Goal: Task Accomplishment & Management: Use online tool/utility

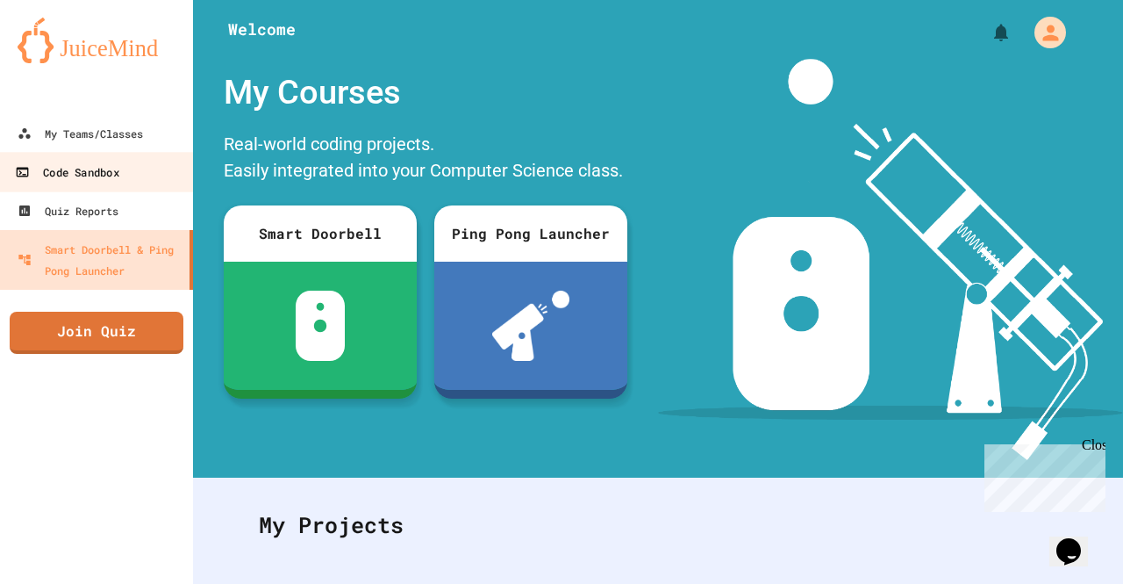
click at [128, 178] on link "Code Sandbox" at bounding box center [96, 171] width 199 height 39
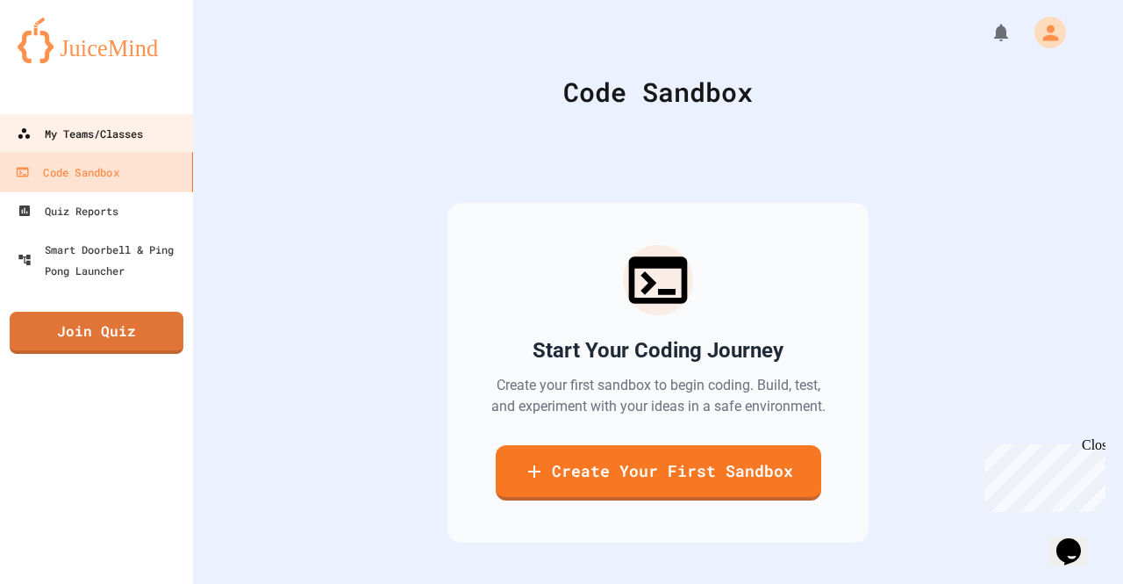
click at [120, 146] on link "My Teams/Classes" at bounding box center [96, 133] width 194 height 39
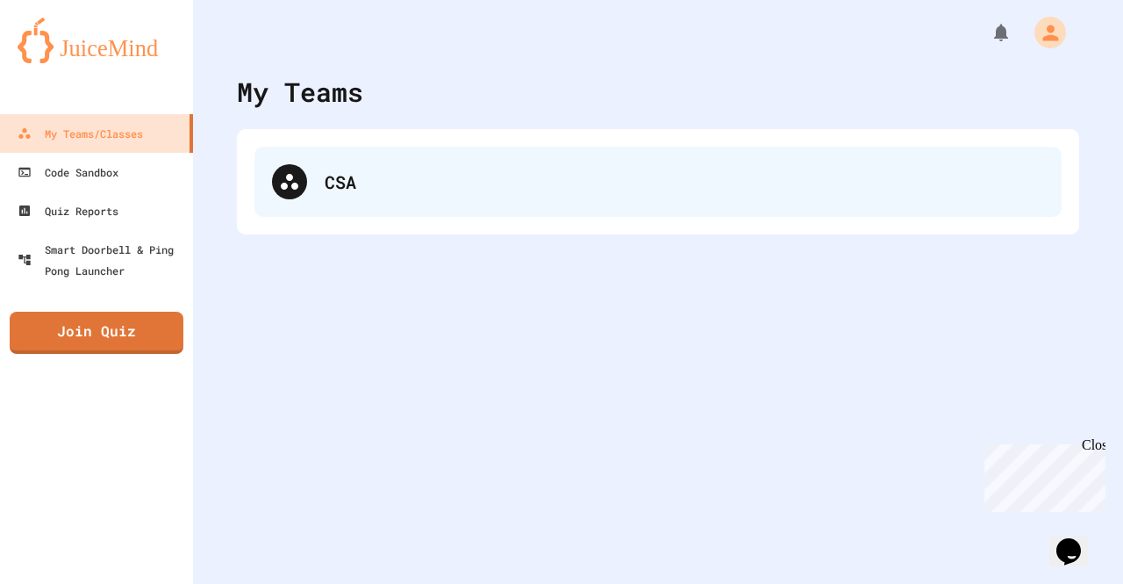
click at [397, 200] on div "CSA" at bounding box center [659, 182] width 808 height 70
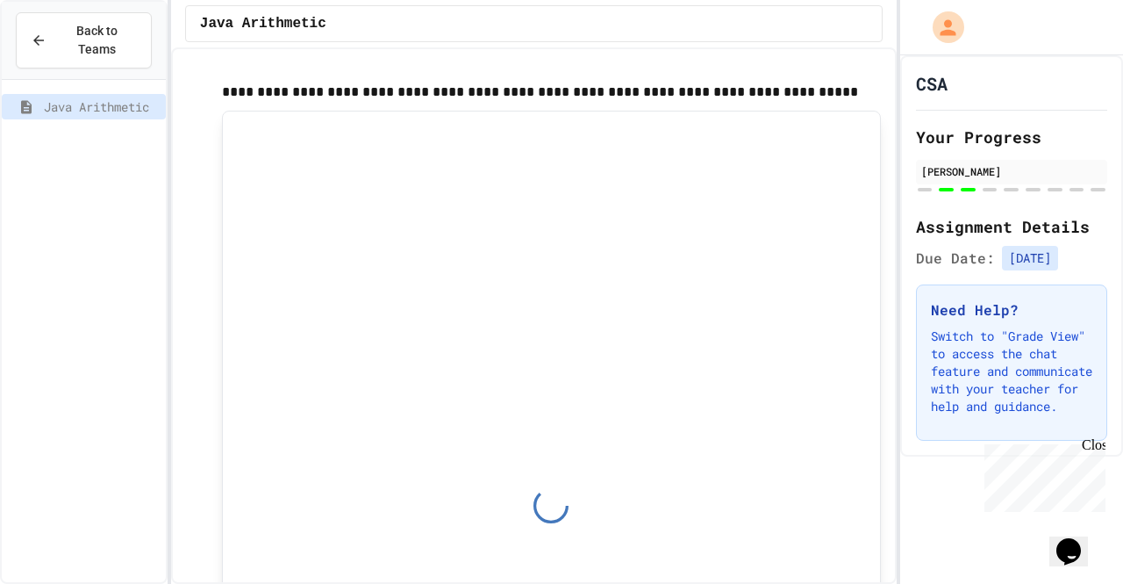
type input "*"
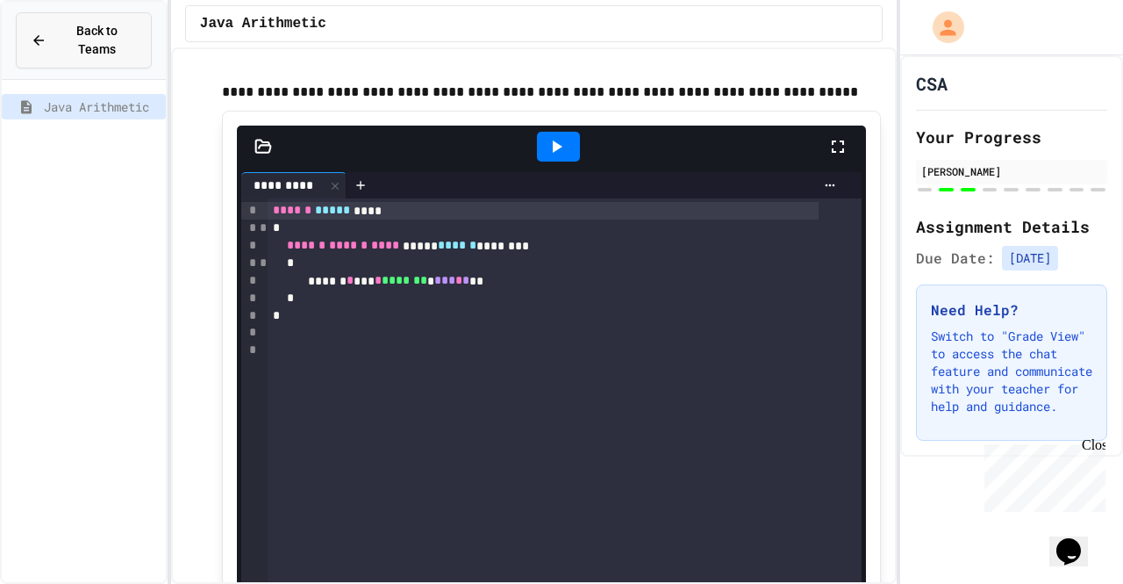
click at [114, 32] on span "Back to Teams" at bounding box center [97, 40] width 80 height 37
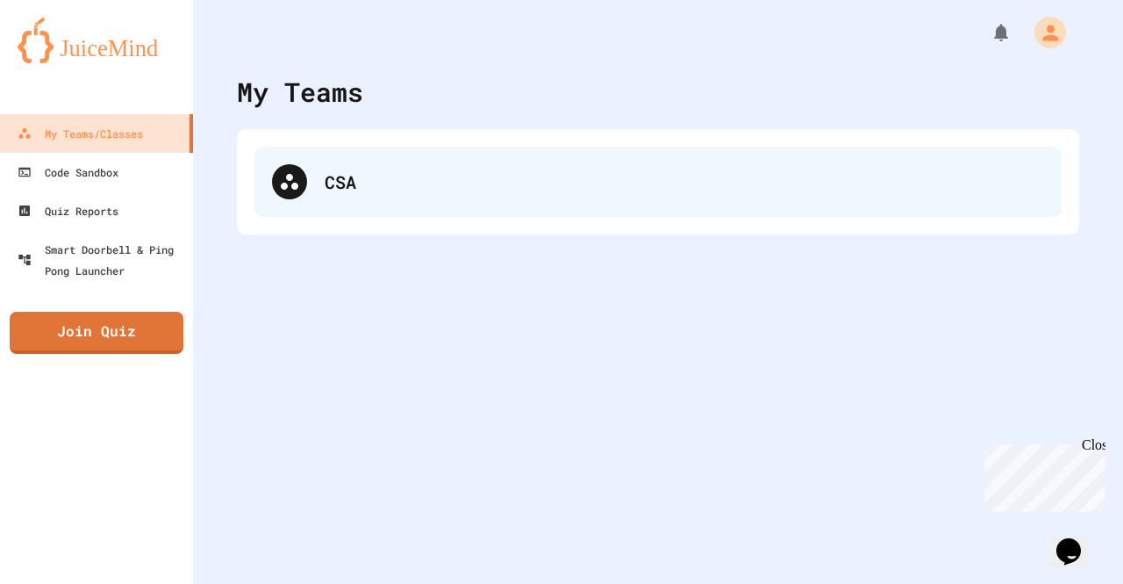
click at [319, 185] on div "CSA" at bounding box center [659, 182] width 808 height 70
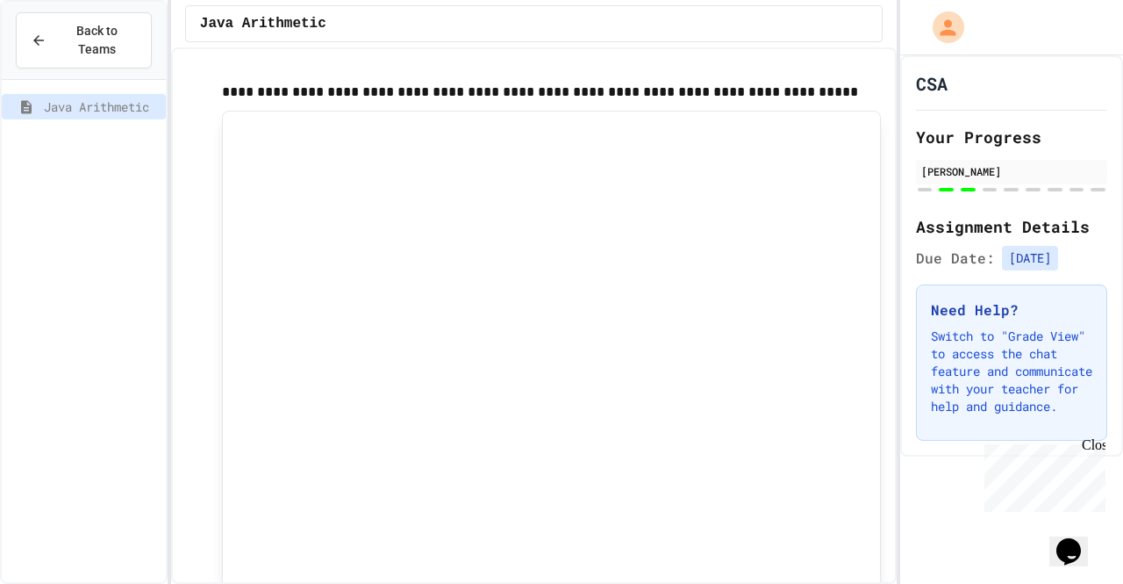
type input "*"
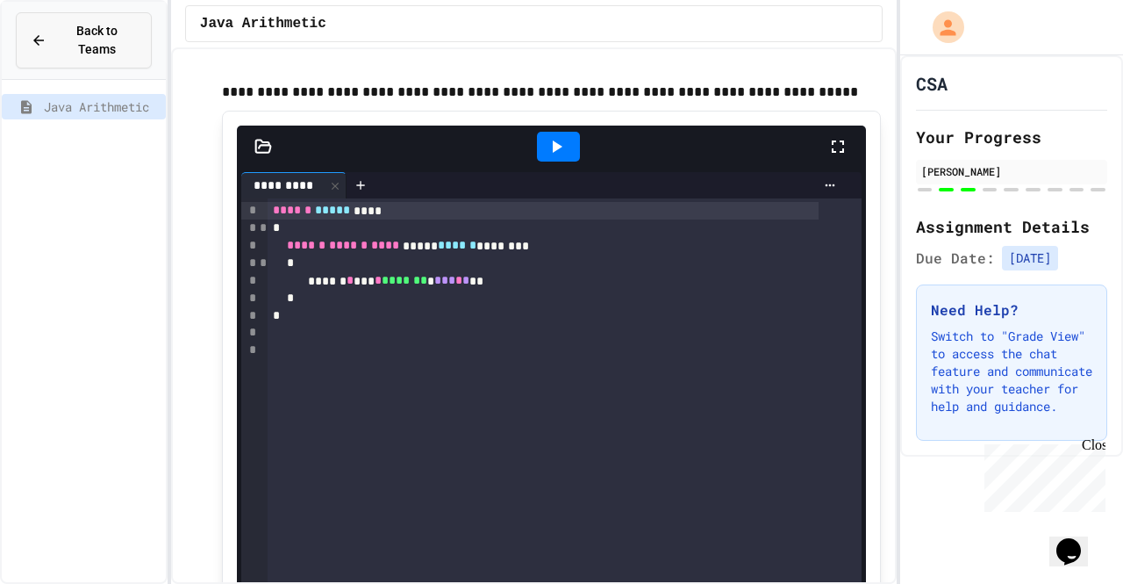
click at [109, 32] on span "Back to Teams" at bounding box center [97, 40] width 80 height 37
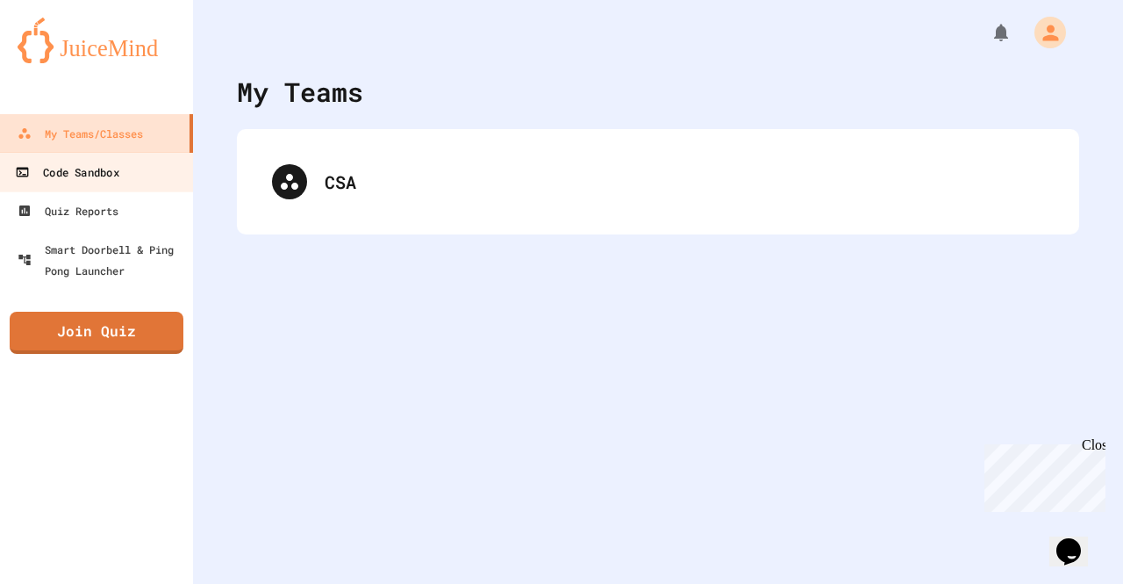
click at [133, 176] on link "Code Sandbox" at bounding box center [96, 171] width 199 height 39
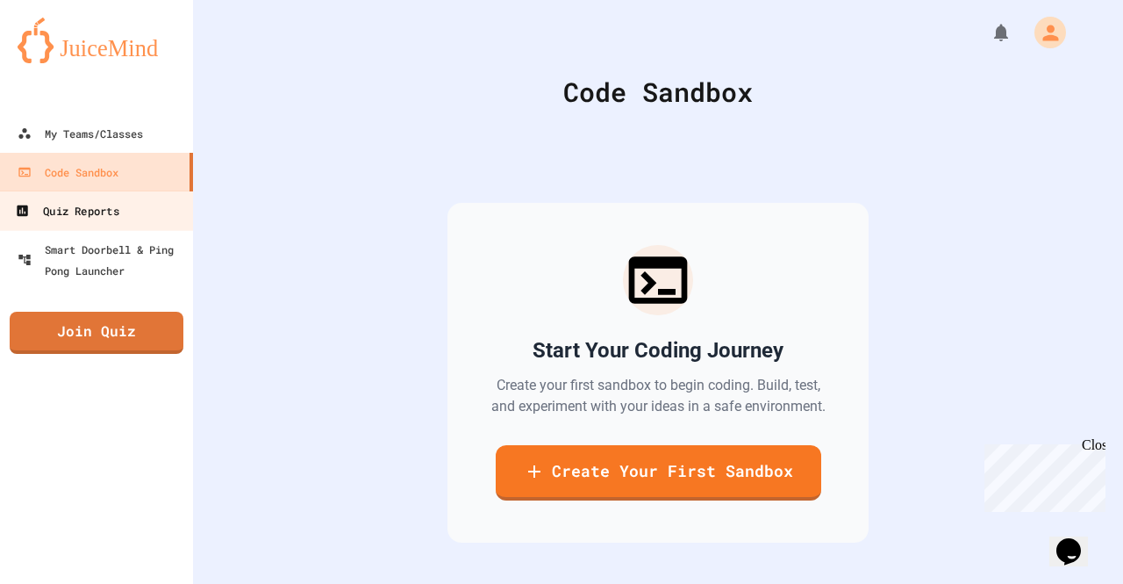
click at [133, 210] on link "Quiz Reports" at bounding box center [96, 209] width 199 height 39
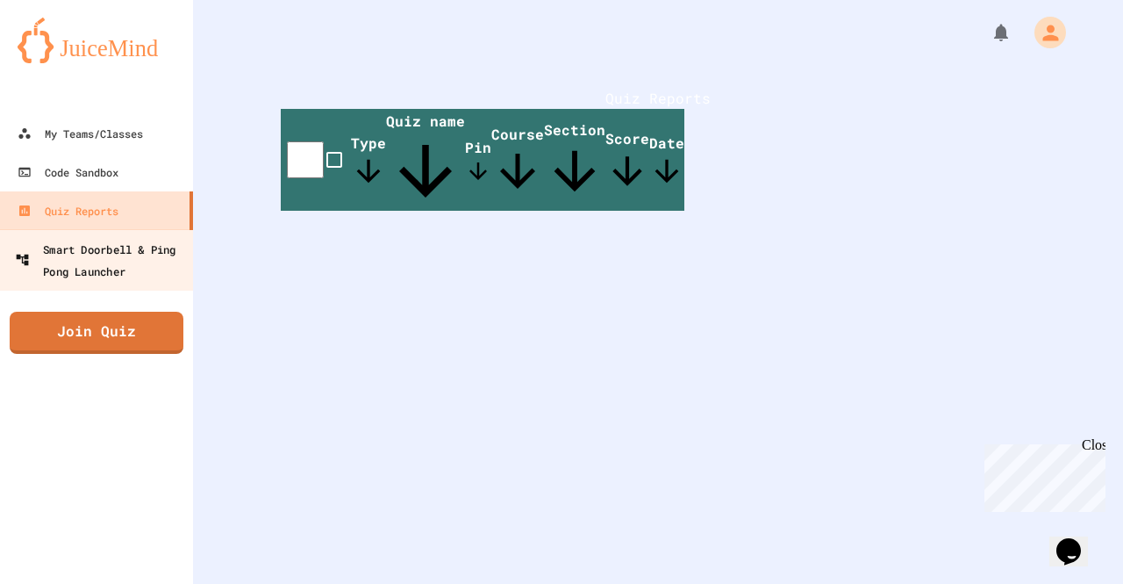
click at [139, 243] on div "Smart Doorbell & Ping Pong Launcher" at bounding box center [102, 259] width 174 height 43
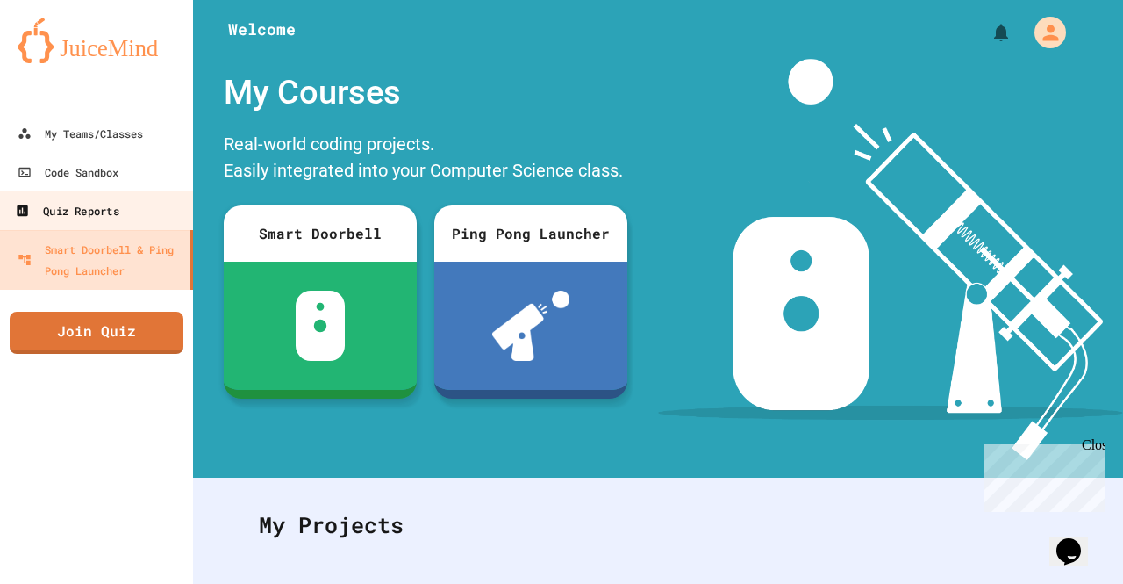
click at [126, 216] on link "Quiz Reports" at bounding box center [96, 209] width 199 height 39
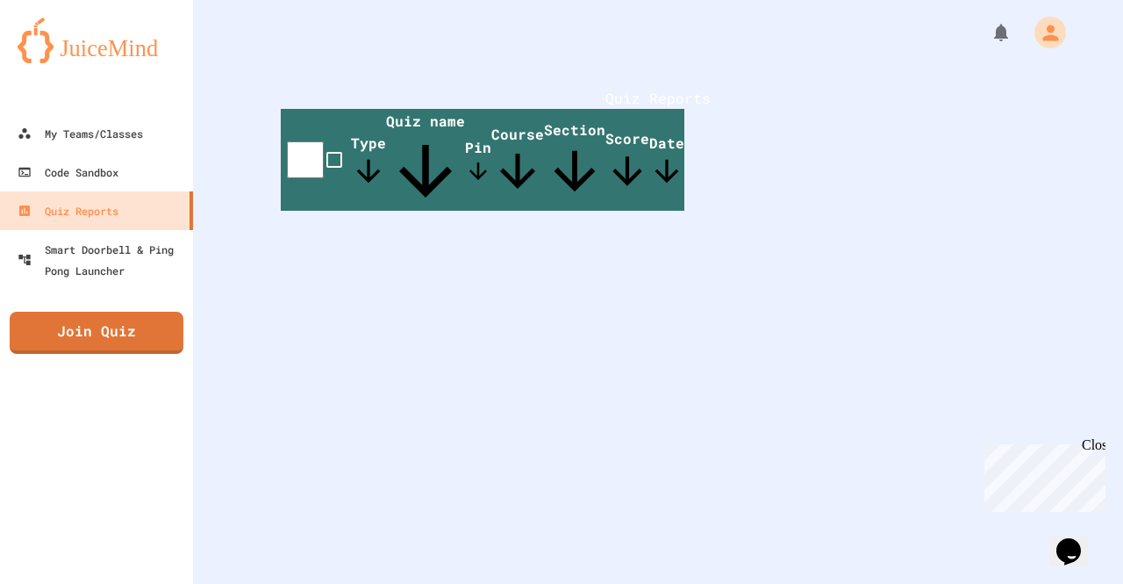
drag, startPoint x: 469, startPoint y: 226, endPoint x: 470, endPoint y: 235, distance: 9.7
click at [470, 235] on div "Quiz Reports Type Quiz name Pin Course Section Score Date" at bounding box center [658, 149] width 930 height 298
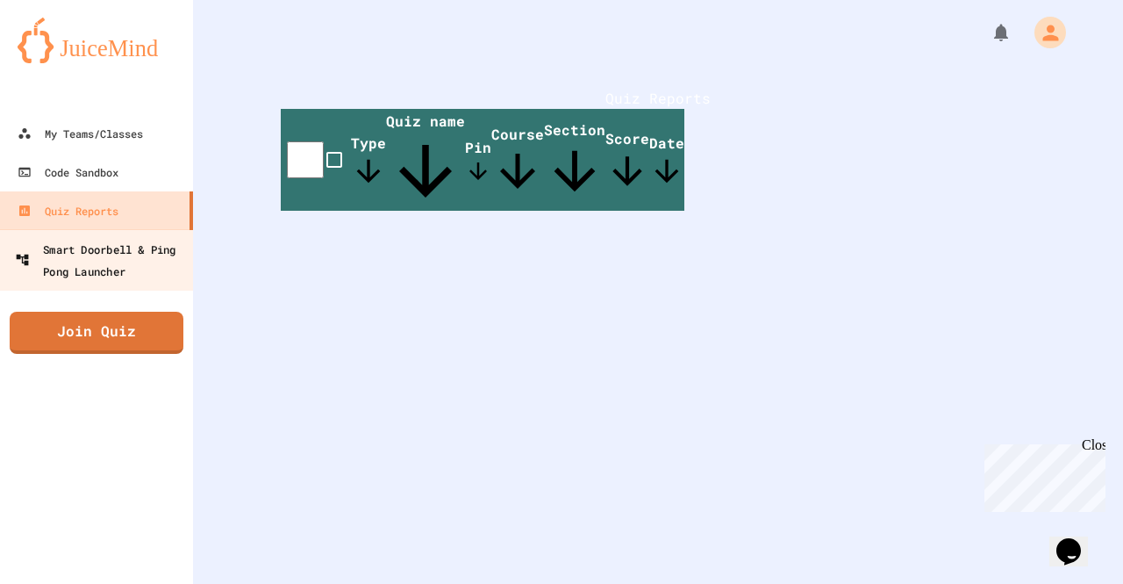
click at [162, 257] on div "Smart Doorbell & Ping Pong Launcher" at bounding box center [102, 259] width 174 height 43
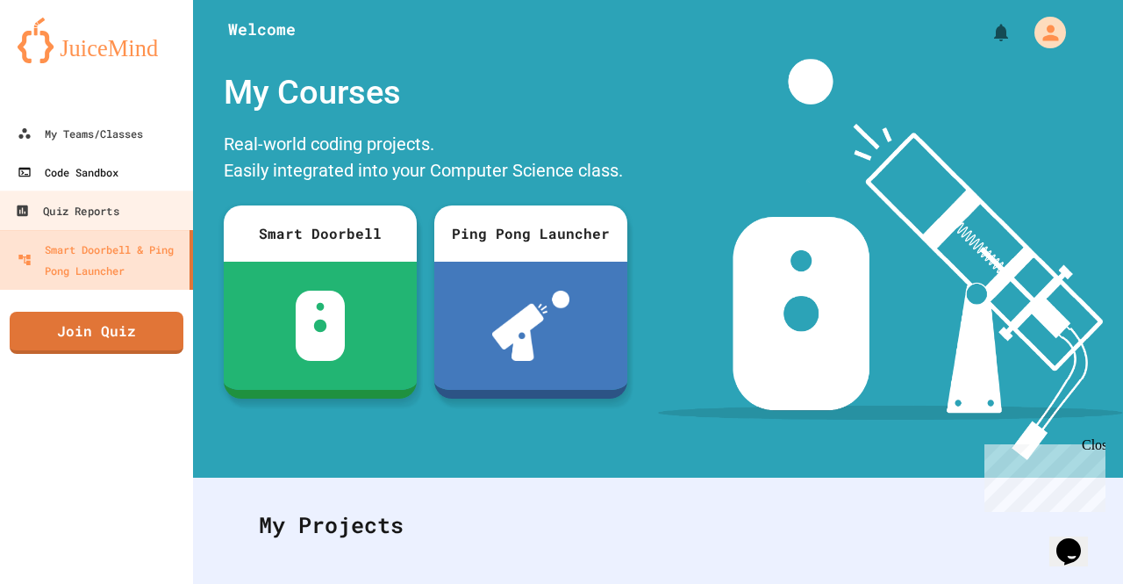
click at [167, 169] on link "Code Sandbox" at bounding box center [96, 172] width 193 height 39
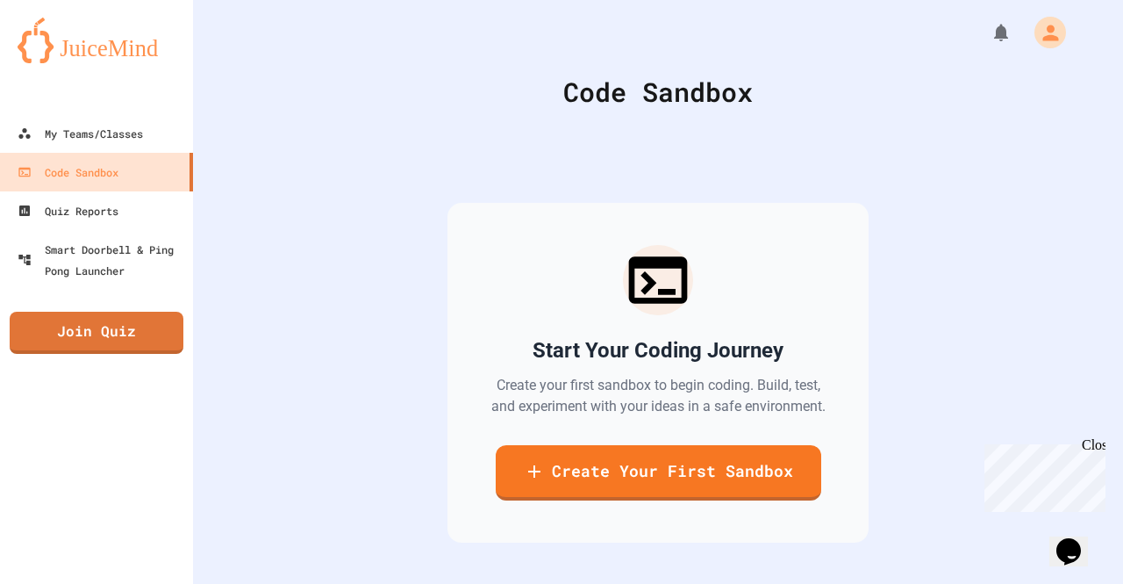
click at [172, 111] on div at bounding box center [96, 96] width 193 height 35
click at [149, 111] on div at bounding box center [96, 96] width 193 height 35
click at [156, 123] on link "My Teams/Classes" at bounding box center [96, 132] width 199 height 39
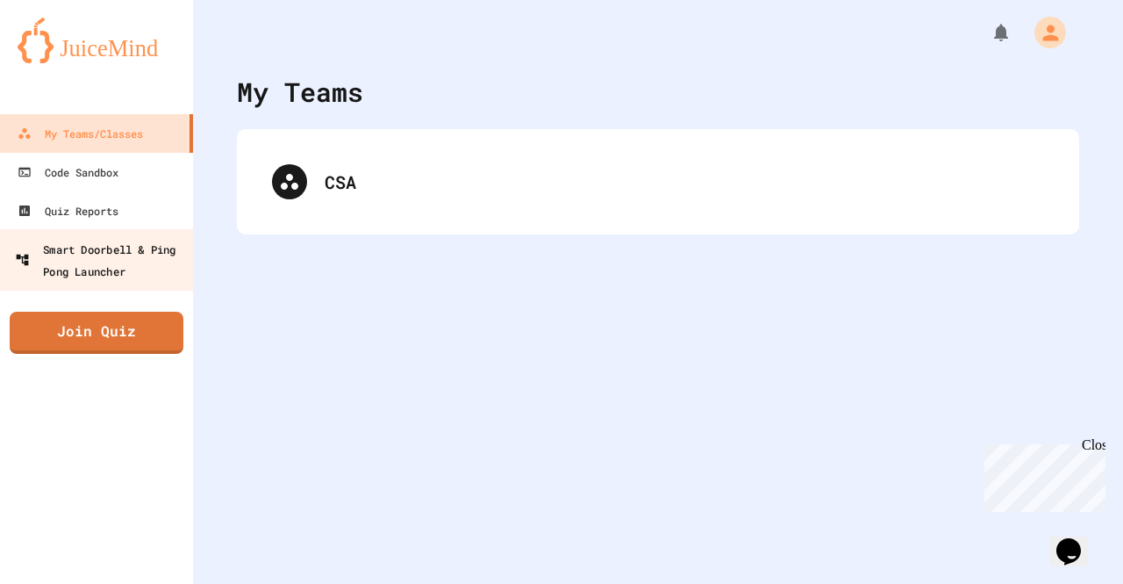
click at [111, 231] on link "Smart Doorbell & Ping Pong Launcher" at bounding box center [96, 259] width 199 height 61
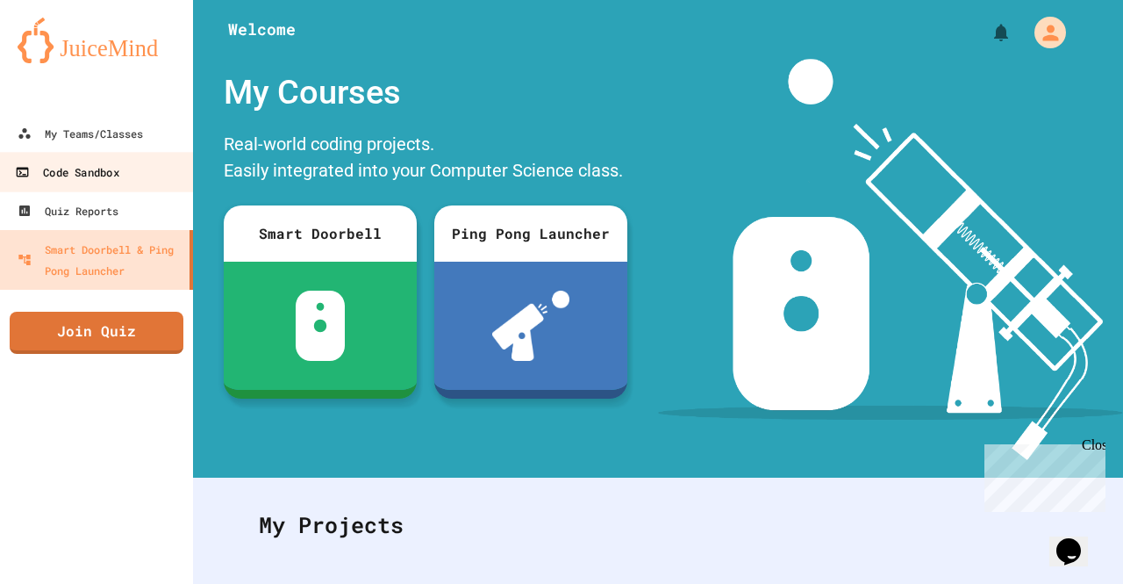
click at [122, 156] on link "Code Sandbox" at bounding box center [96, 171] width 199 height 39
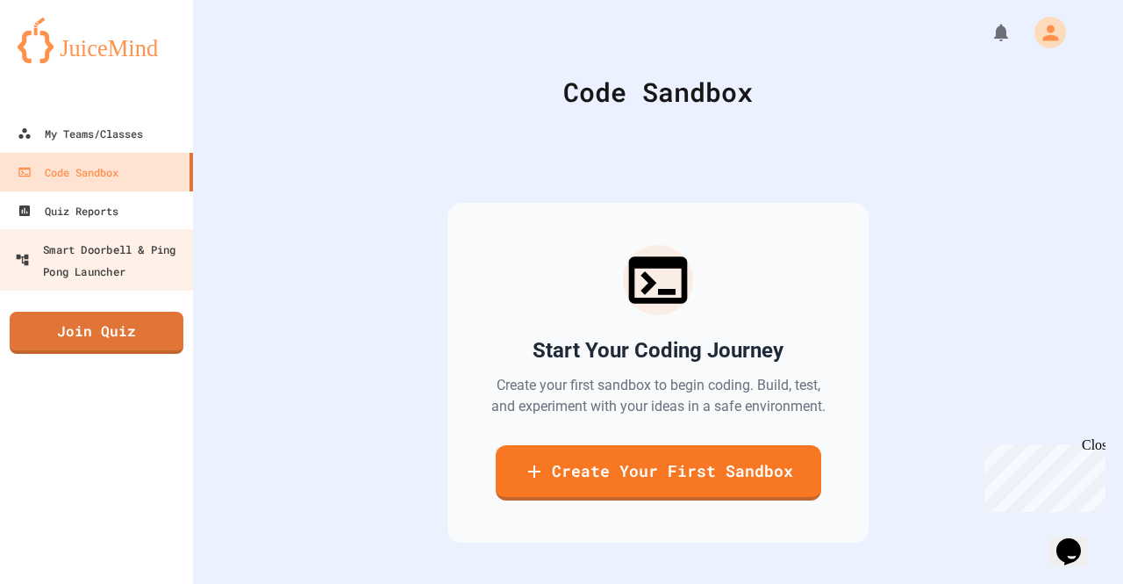
click at [123, 319] on link "Join Quiz" at bounding box center [97, 333] width 174 height 42
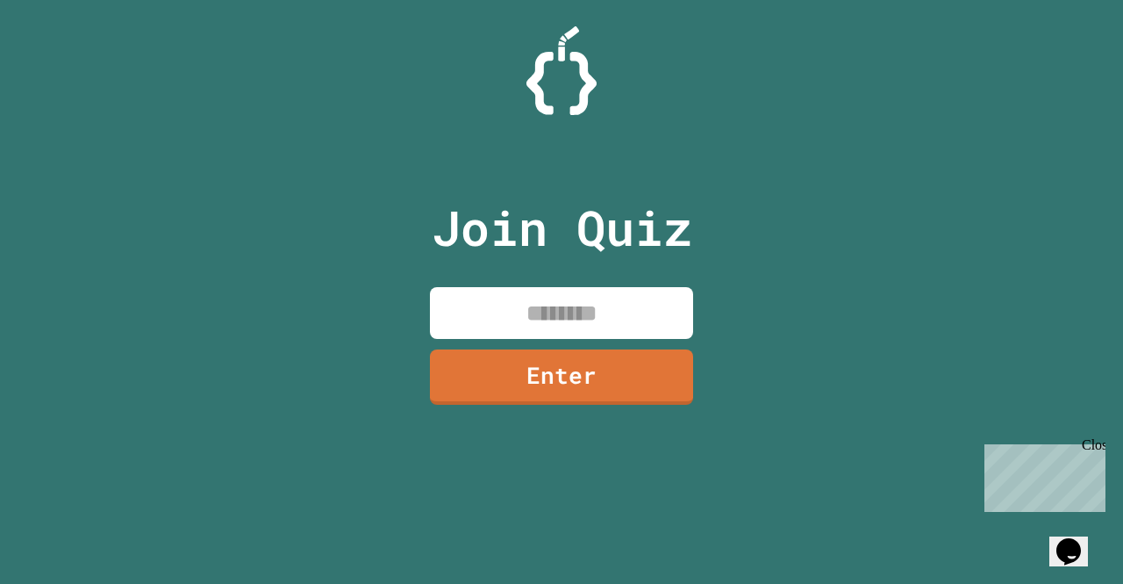
click at [582, 311] on input at bounding box center [561, 313] width 263 height 52
click at [583, 299] on input at bounding box center [561, 313] width 263 height 52
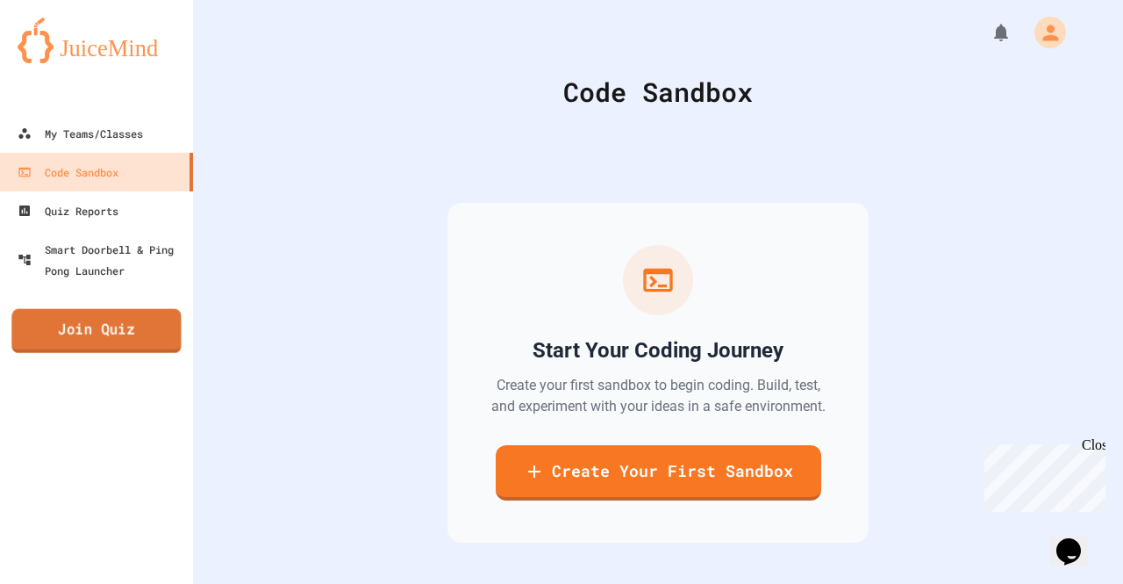
click at [111, 331] on link "Join Quiz" at bounding box center [95, 331] width 169 height 44
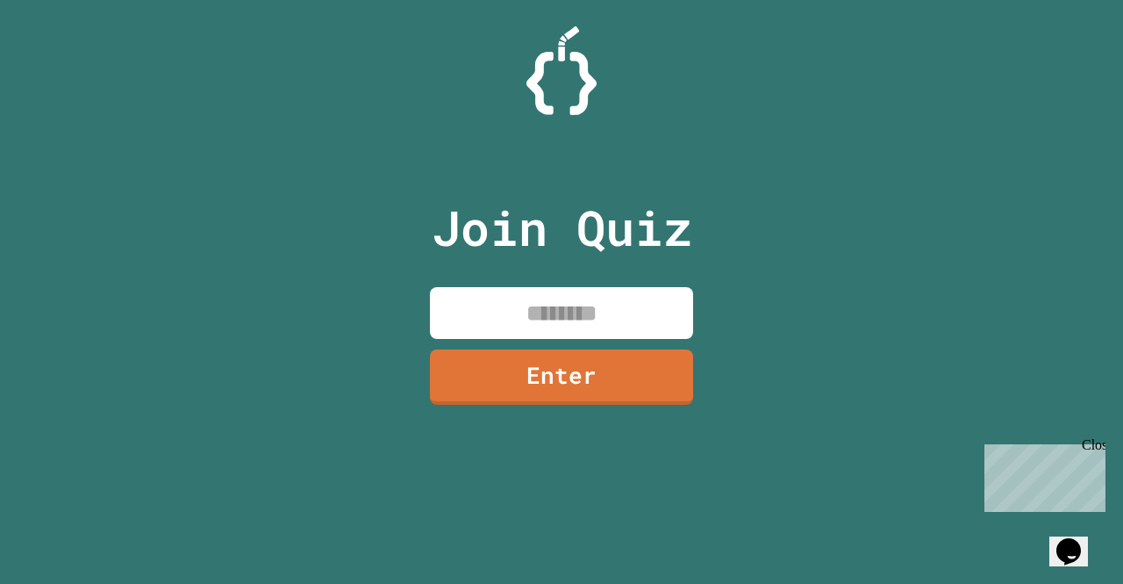
click at [479, 326] on input at bounding box center [561, 313] width 263 height 52
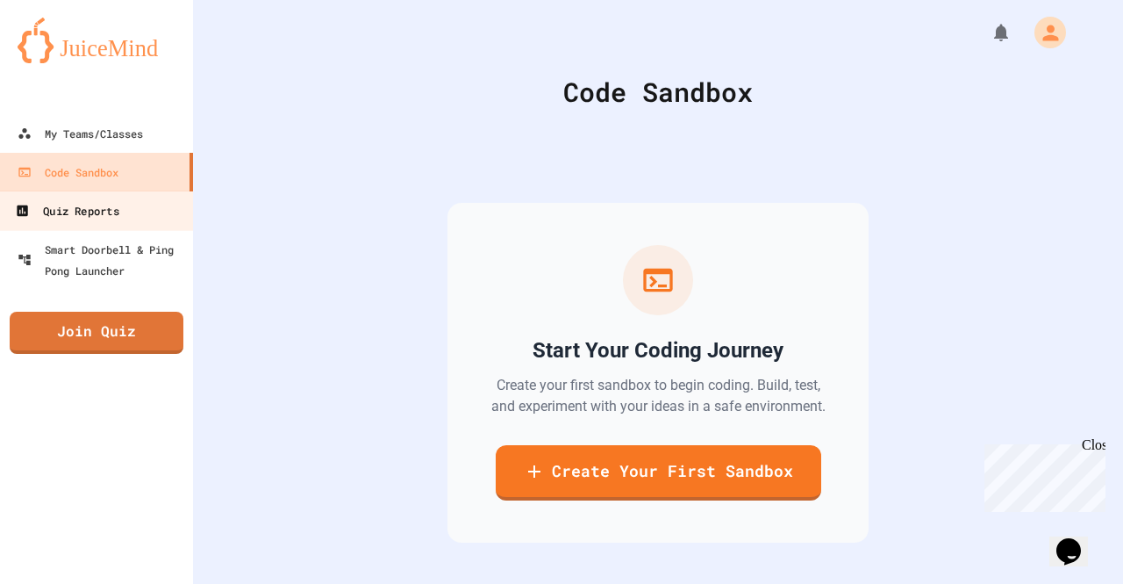
click at [91, 210] on div "Quiz Reports" at bounding box center [67, 211] width 104 height 22
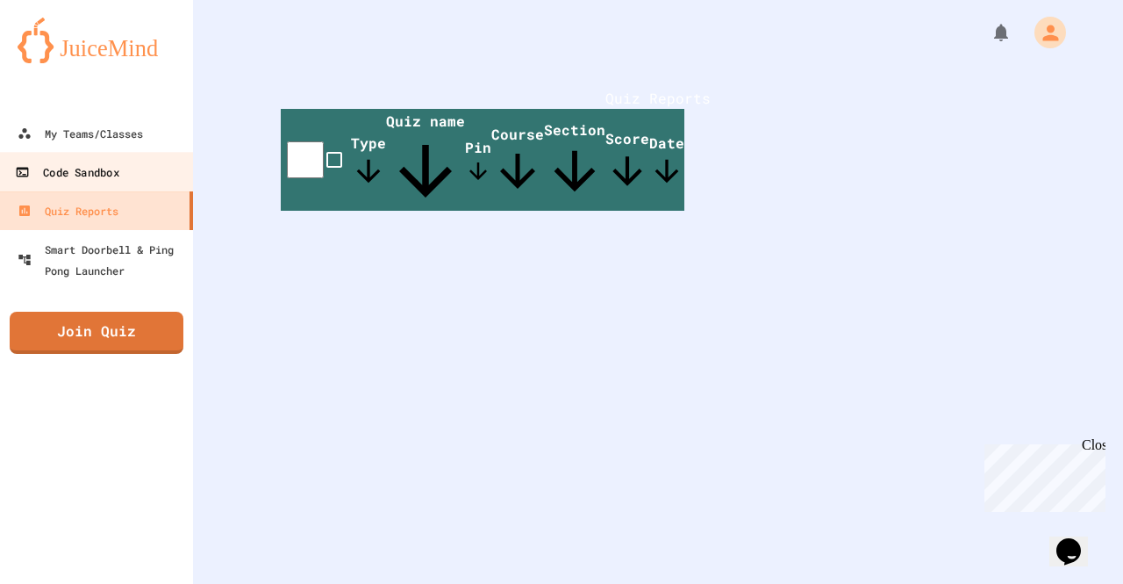
click at [132, 180] on link "Code Sandbox" at bounding box center [96, 171] width 199 height 39
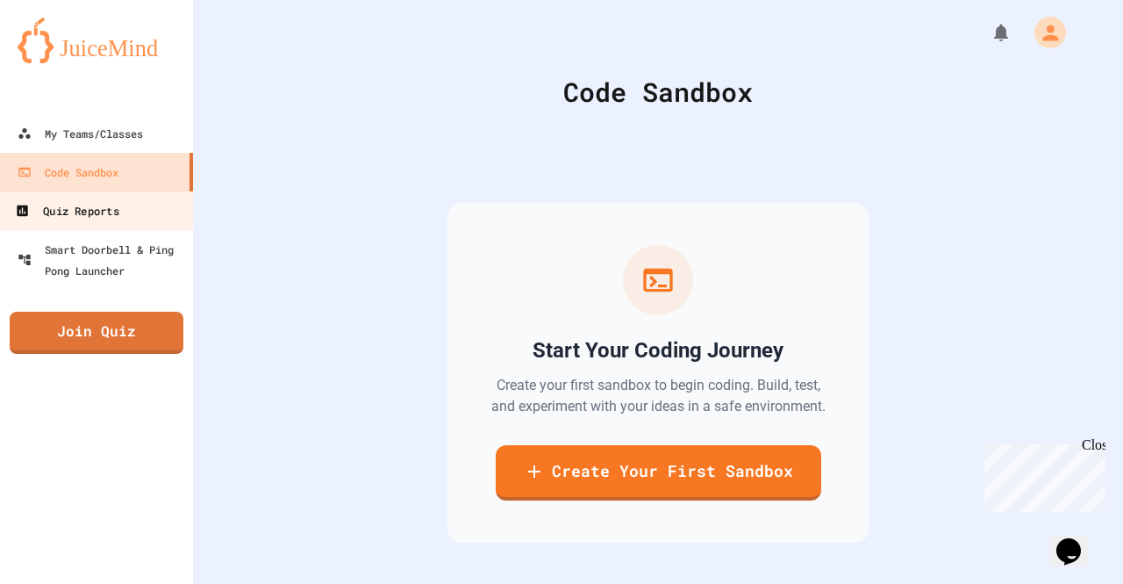
click at [102, 220] on div "Quiz Reports" at bounding box center [67, 211] width 104 height 22
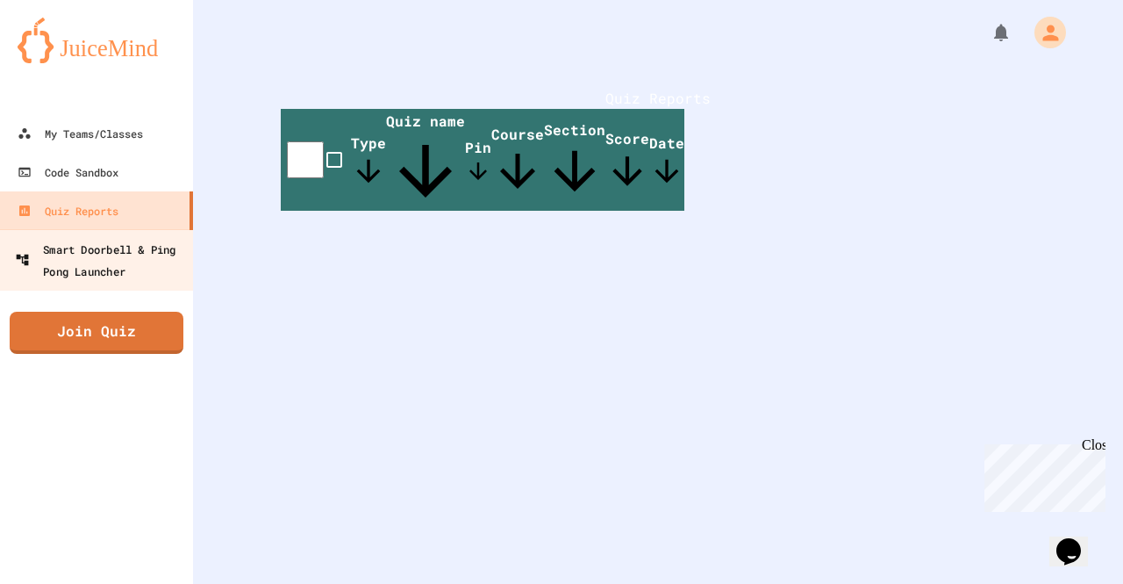
click at [147, 254] on div "Smart Doorbell & Ping Pong Launcher" at bounding box center [102, 259] width 174 height 43
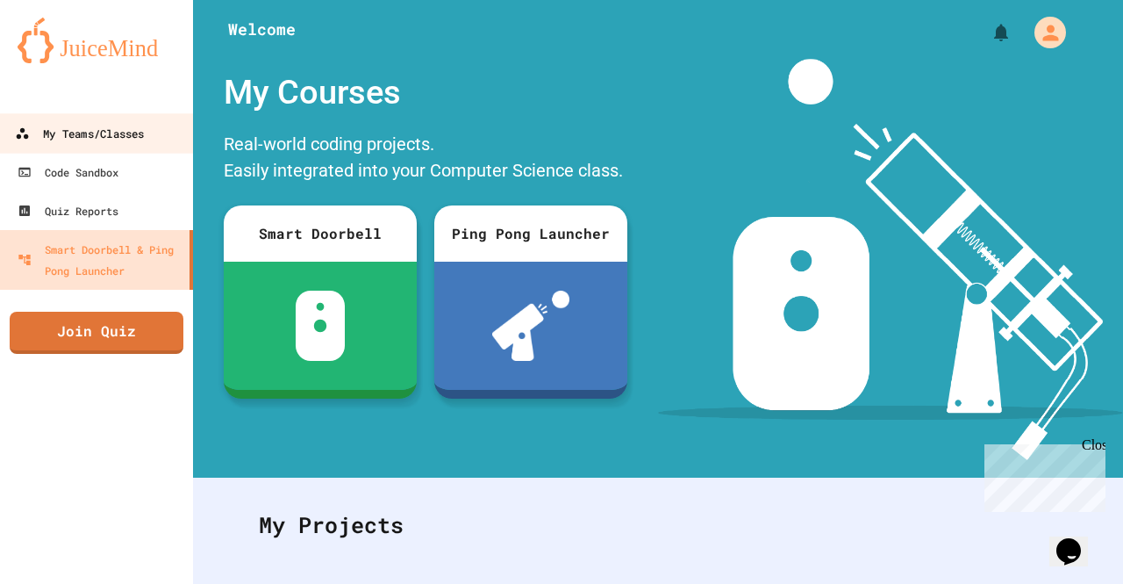
click at [147, 151] on link "My Teams/Classes" at bounding box center [96, 132] width 199 height 39
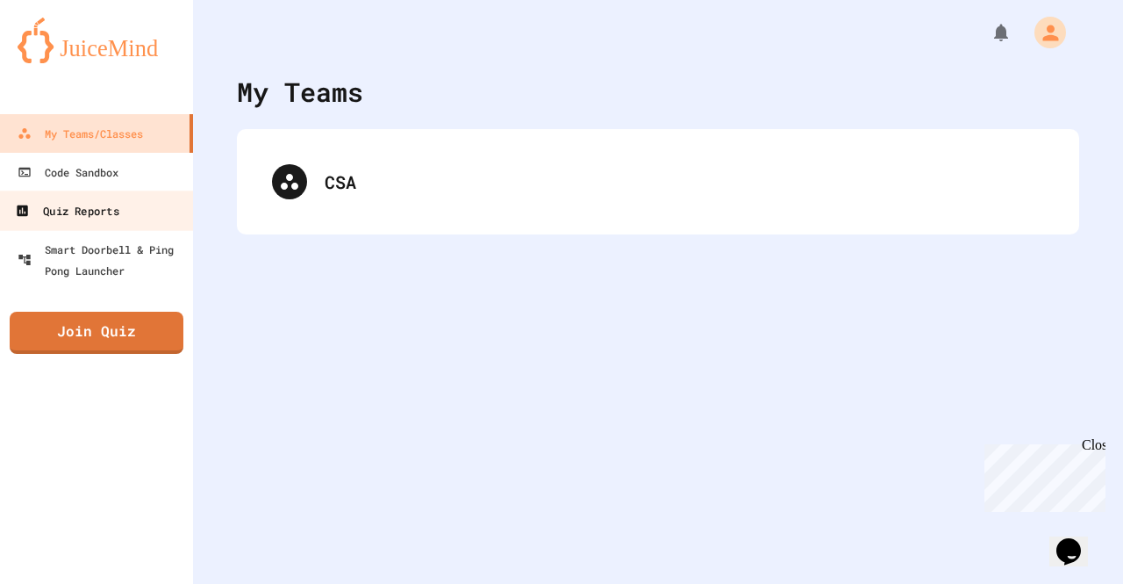
click at [130, 195] on link "Quiz Reports" at bounding box center [96, 209] width 199 height 39
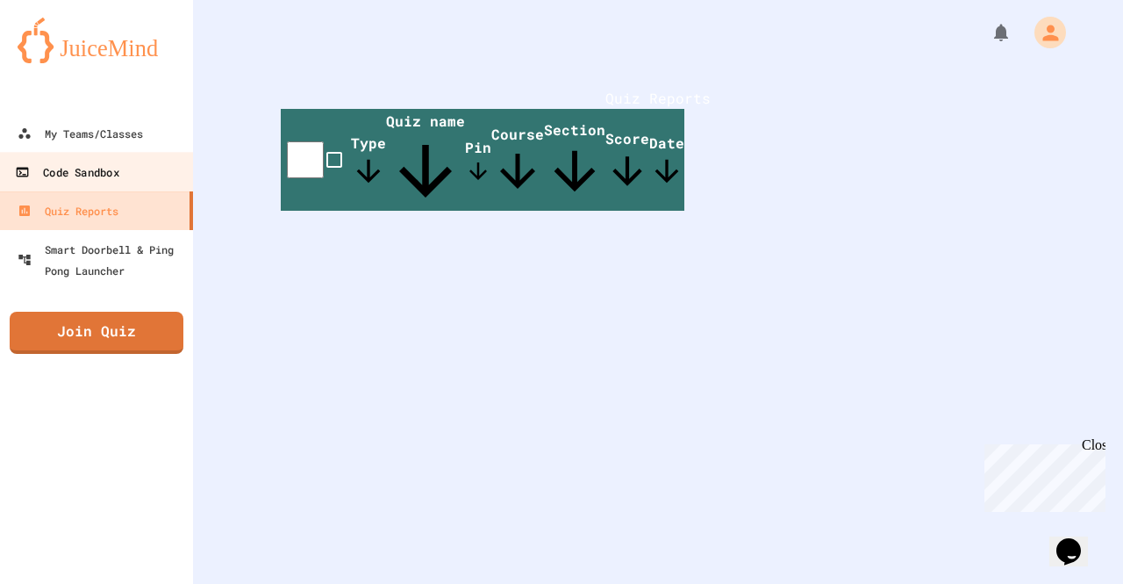
click at [132, 173] on link "Code Sandbox" at bounding box center [96, 171] width 199 height 39
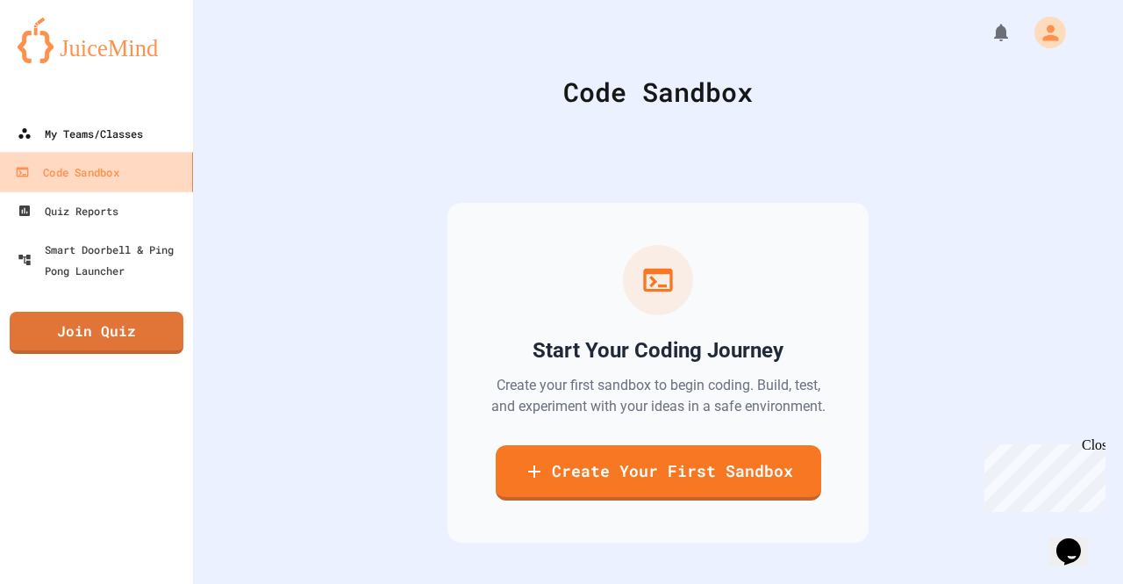
click at [130, 150] on link "My Teams/Classes" at bounding box center [96, 133] width 193 height 39
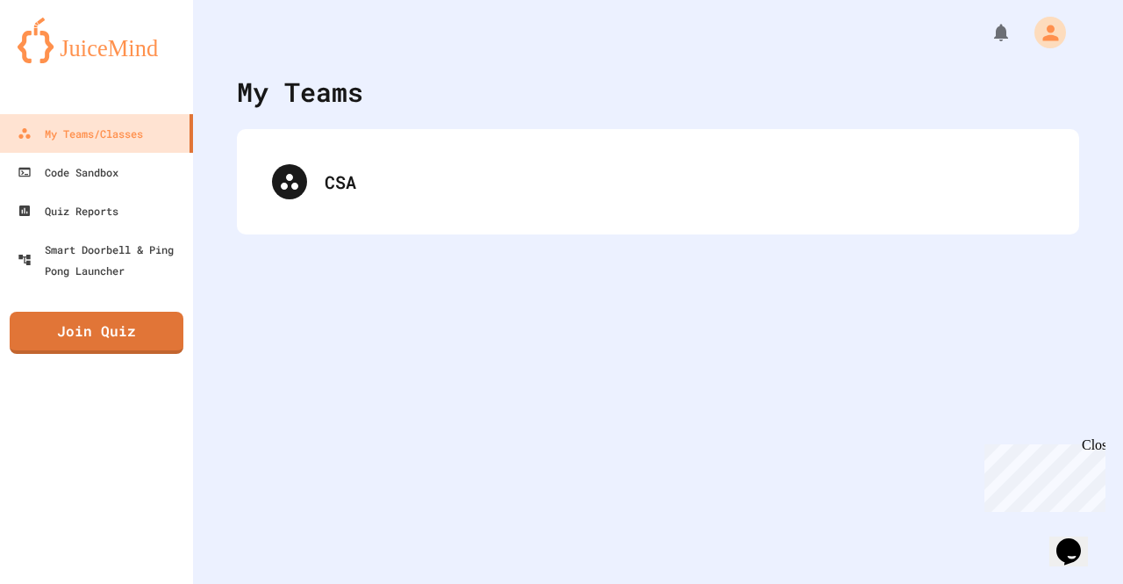
click at [468, 234] on div "My Teams CSA" at bounding box center [658, 292] width 930 height 584
click at [472, 220] on div "CSA" at bounding box center [658, 181] width 843 height 105
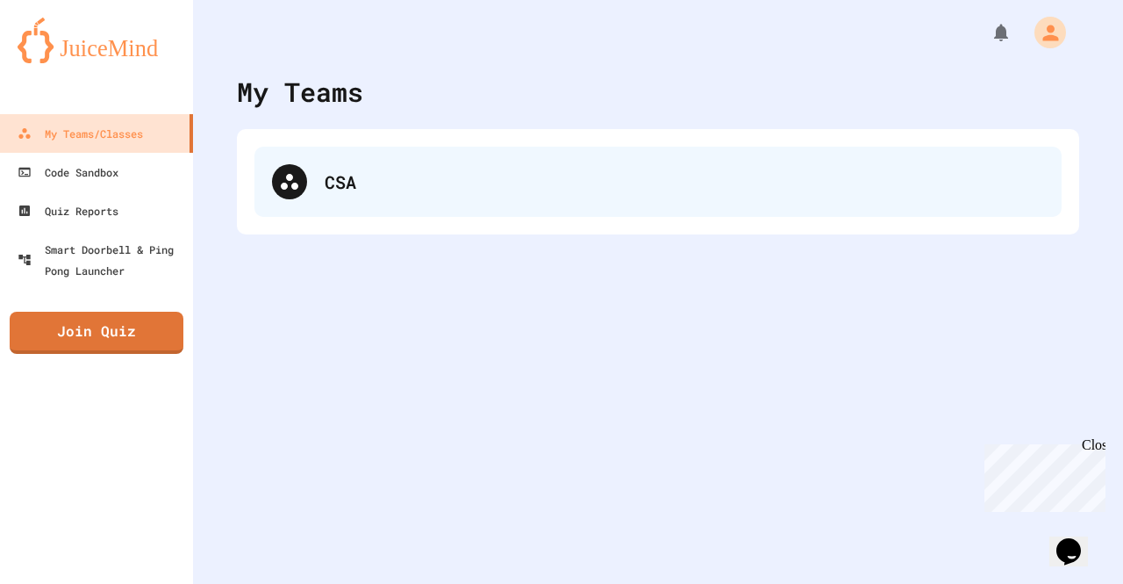
click at [416, 190] on div "CSA" at bounding box center [685, 182] width 720 height 26
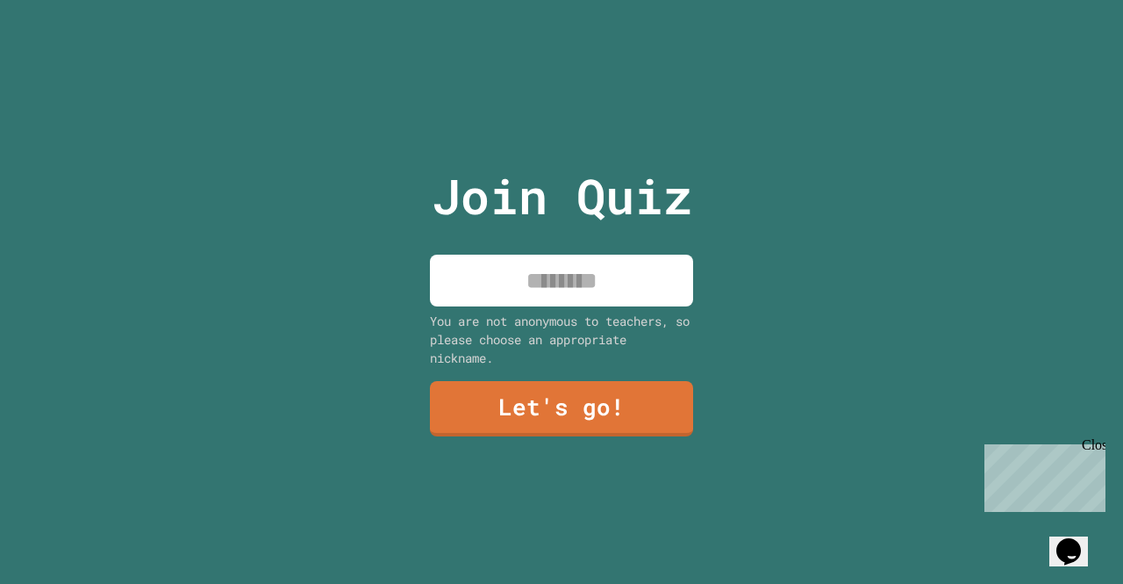
click at [565, 312] on div "You are not anonymous to teachers, so please choose an appropriate nickname." at bounding box center [561, 339] width 263 height 55
click at [590, 282] on input at bounding box center [561, 281] width 263 height 52
type input "********"
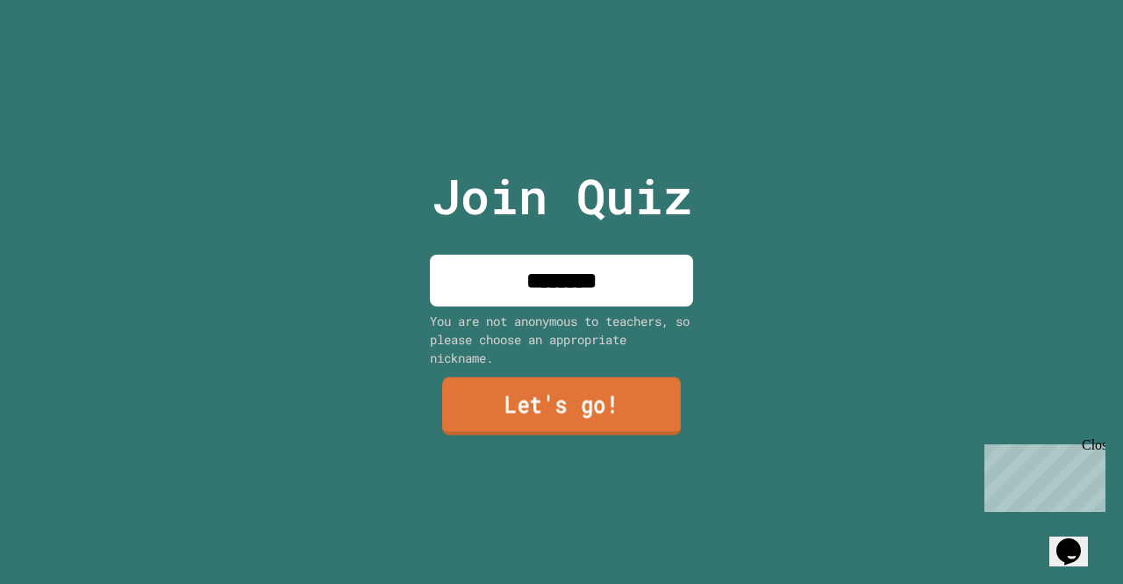
click at [592, 399] on link "Let's go!" at bounding box center [561, 406] width 239 height 58
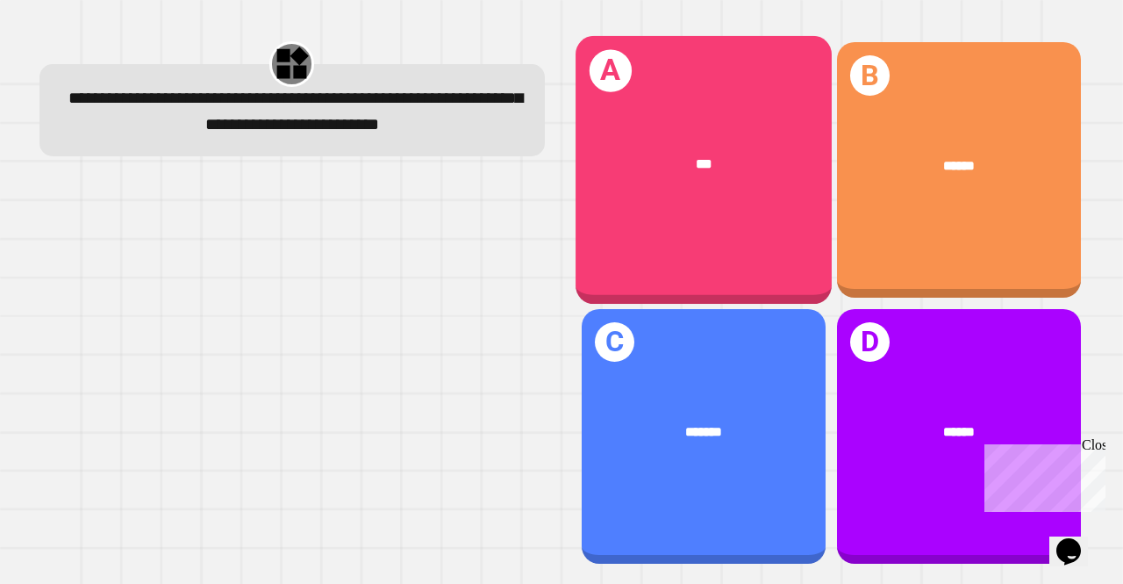
click at [750, 190] on div "***" at bounding box center [704, 165] width 256 height 76
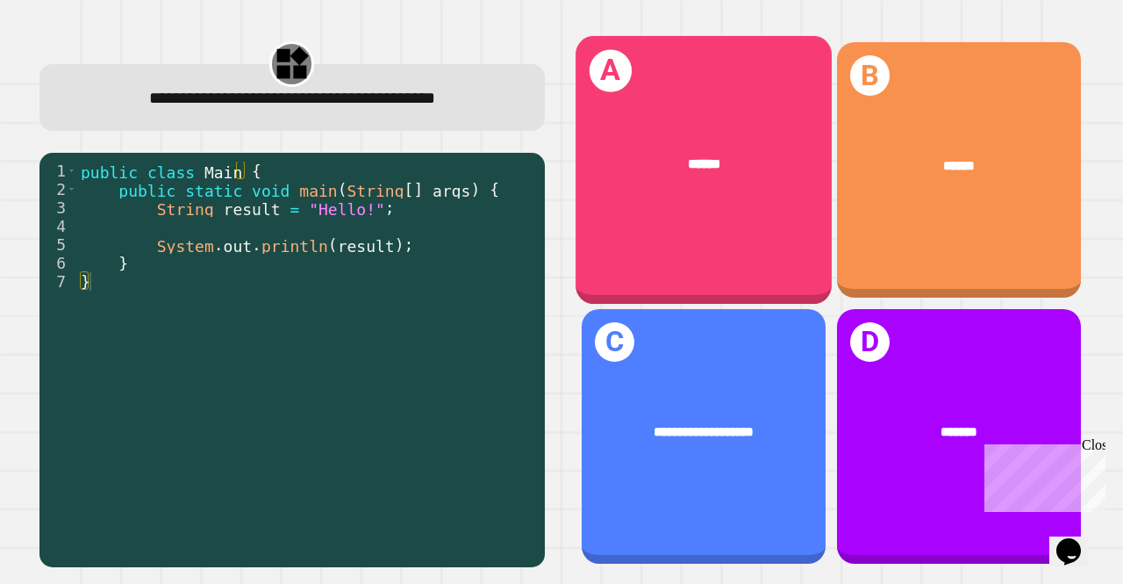
click at [699, 188] on div "******" at bounding box center [704, 165] width 256 height 76
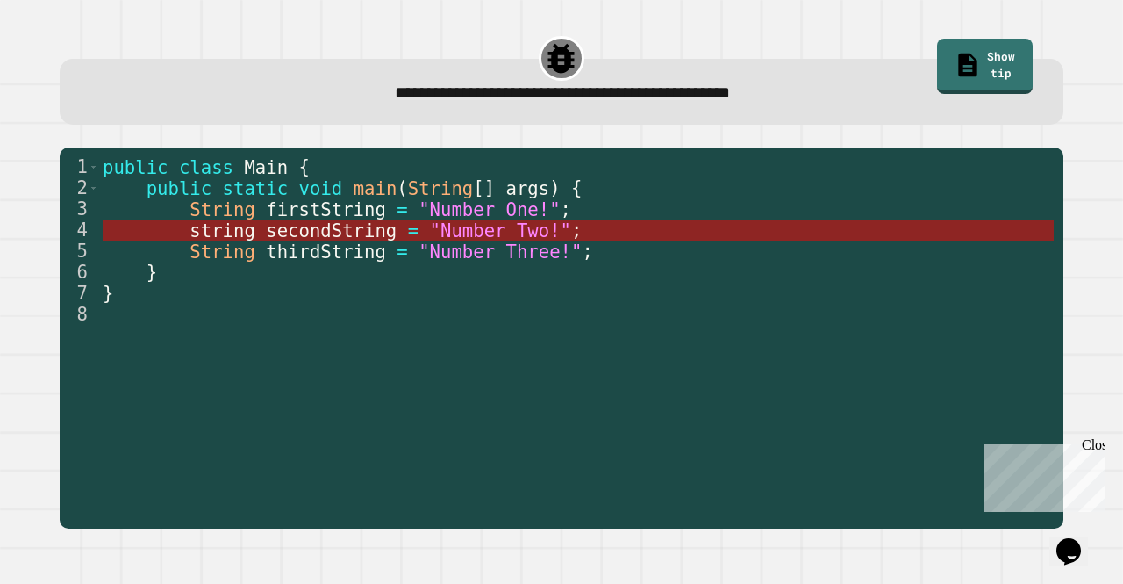
click at [444, 233] on span ""Number Two!"" at bounding box center [500, 230] width 141 height 21
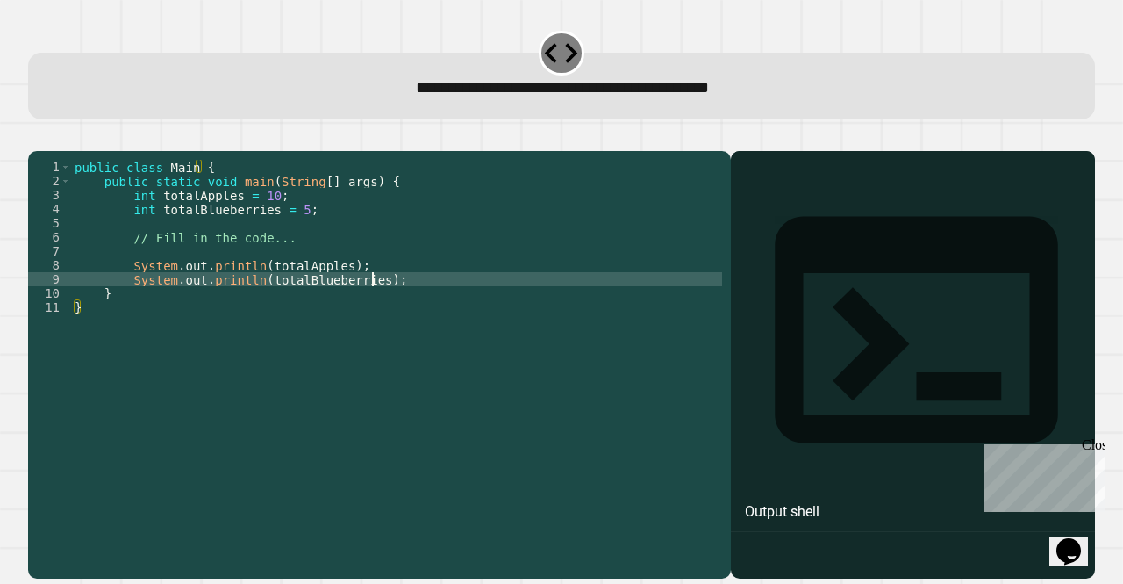
click at [375, 301] on div "public class Main { public static void main ( String [ ] args ) { int totalAppl…" at bounding box center [396, 342] width 651 height 365
click at [379, 312] on div "public class Main { public static void main ( String [ ] args ) { int totalAppl…" at bounding box center [396, 342] width 651 height 365
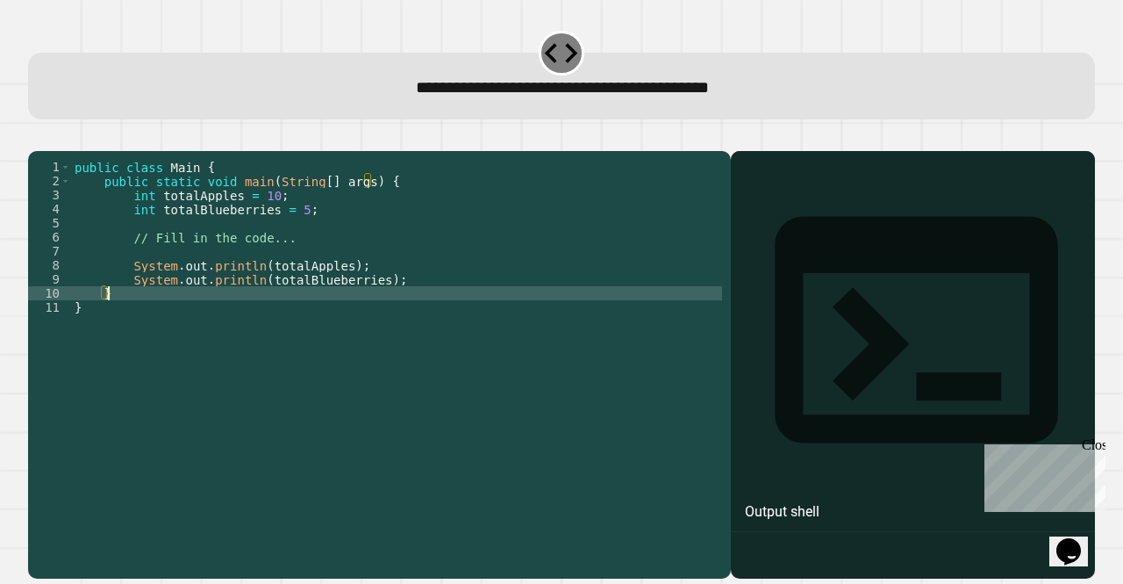
click at [379, 312] on div "public class Main { public static void main ( String [ ] args ) { int totalAppl…" at bounding box center [396, 342] width 651 height 365
click at [363, 296] on div "public class Main { public static void main ( String [ ] args ) { int totalAppl…" at bounding box center [396, 342] width 651 height 365
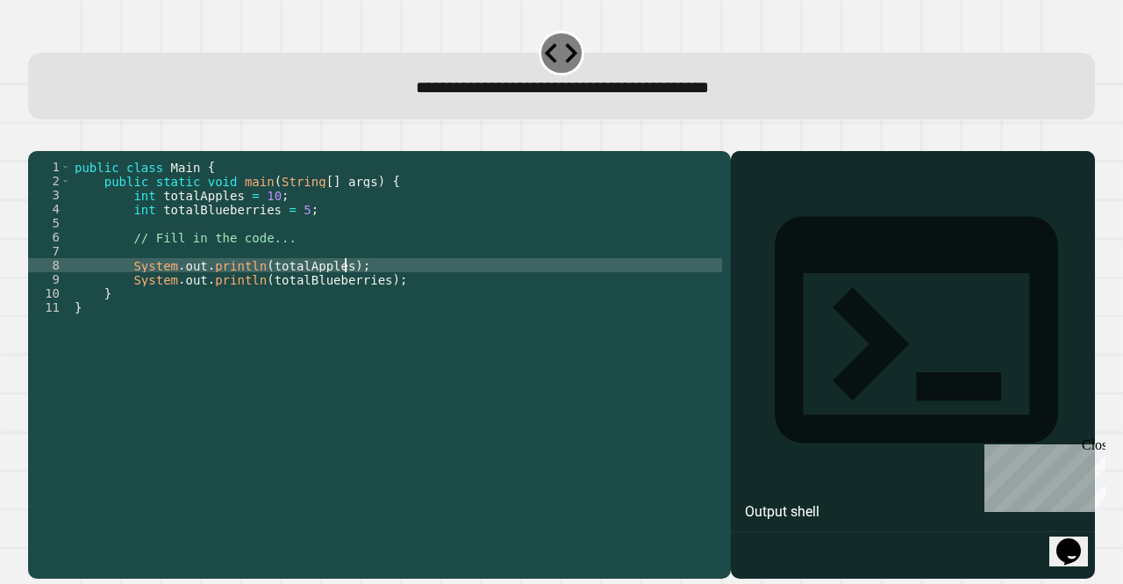
click at [311, 276] on div "public class Main { public static void main ( String [ ] args ) { int totalAppl…" at bounding box center [396, 342] width 651 height 365
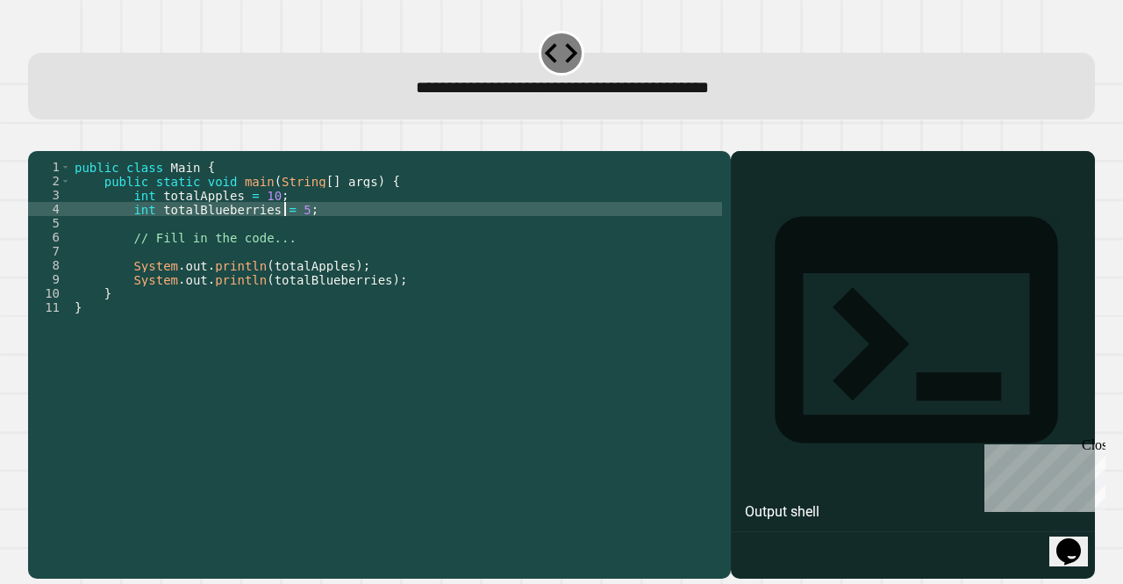
click at [286, 235] on div "public class Main { public static void main ( String [ ] args ) { int totalAppl…" at bounding box center [396, 342] width 651 height 365
click at [293, 233] on div "public class Main { public static void main ( String [ ] args ) { int totalAppl…" at bounding box center [396, 342] width 651 height 365
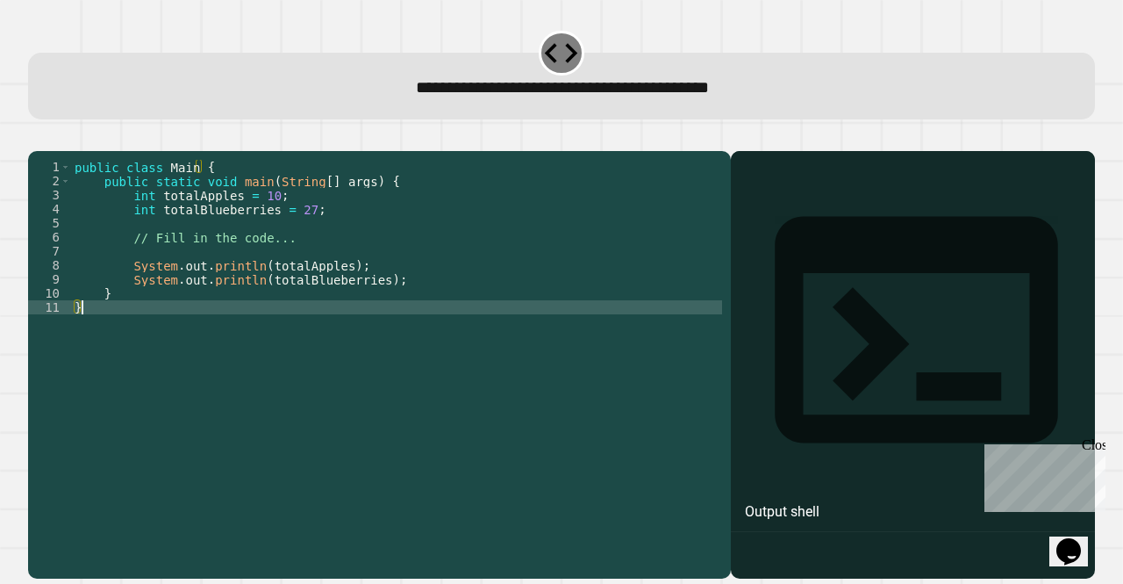
click at [446, 409] on div "public class Main { public static void main ( String [ ] args ) { int totalAppl…" at bounding box center [396, 342] width 651 height 365
click at [255, 265] on div "public class Main { public static void main ( String [ ] args ) { int totalAppl…" at bounding box center [396, 342] width 651 height 365
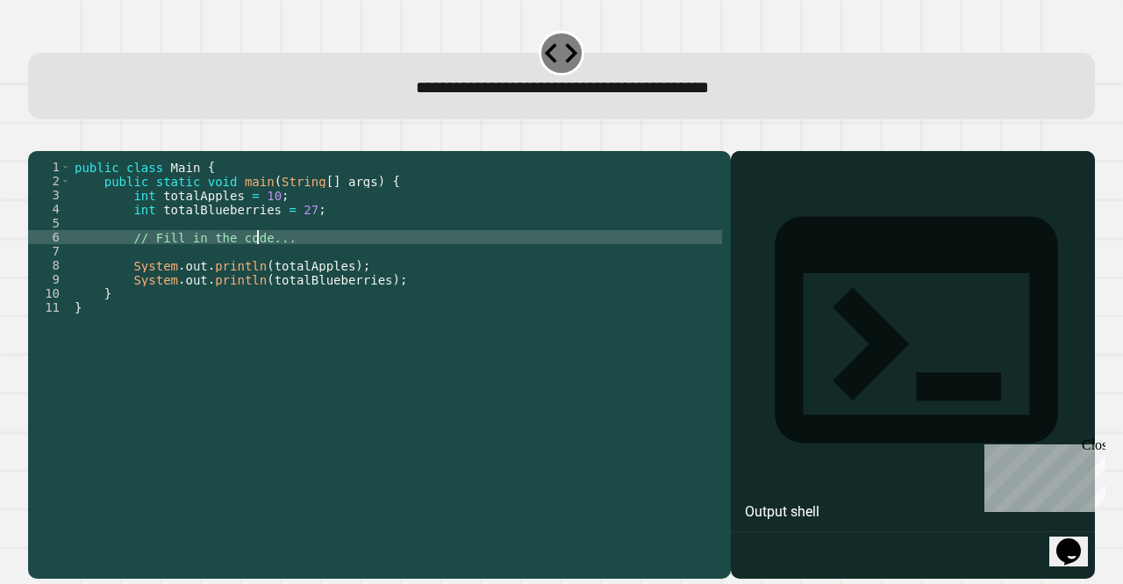
click at [354, 331] on div "public class Main { public static void main ( String [ ] args ) { int totalAppl…" at bounding box center [396, 342] width 651 height 365
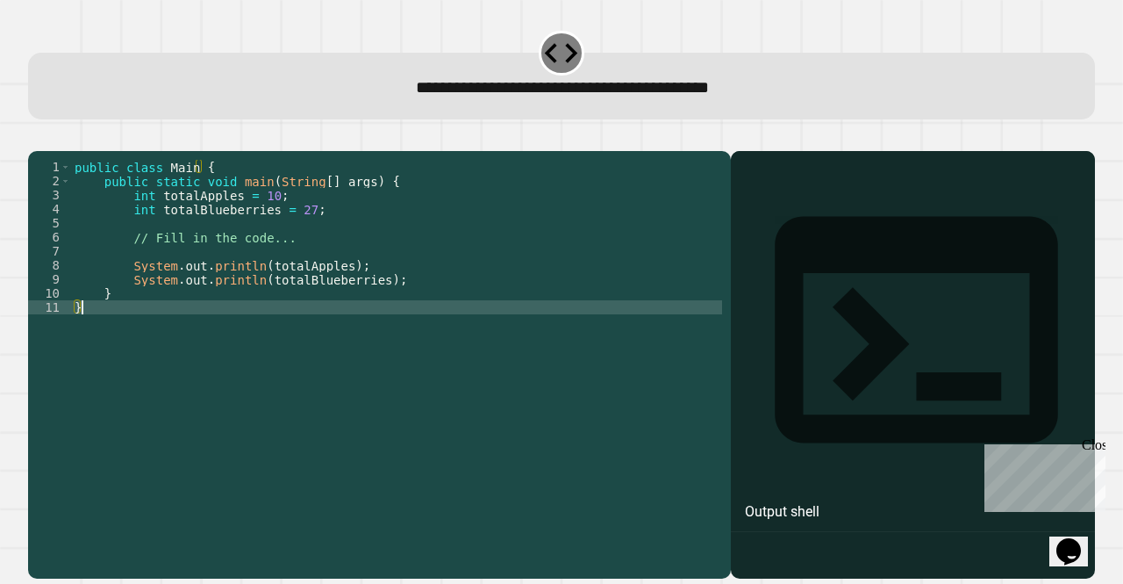
click at [348, 347] on div "public class Main { public static void main ( String [ ] args ) { int totalAppl…" at bounding box center [396, 342] width 651 height 365
click at [360, 306] on div "public class Main { public static void main ( String [ ] args ) { int totalAppl…" at bounding box center [396, 342] width 651 height 365
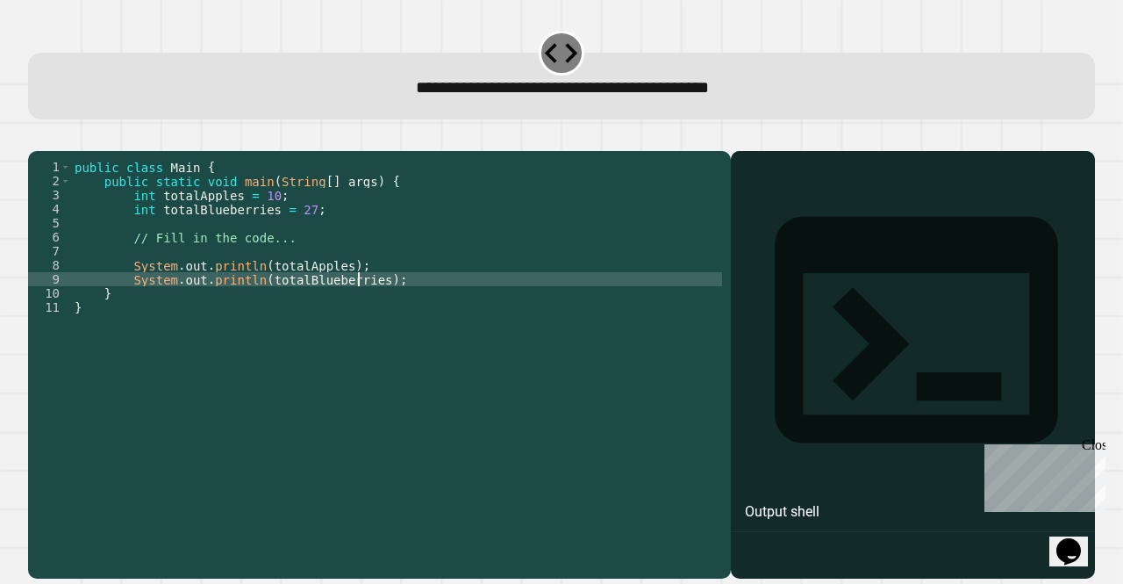
click at [356, 326] on div "public class Main { public static void main ( String [ ] args ) { int totalAppl…" at bounding box center [396, 342] width 651 height 365
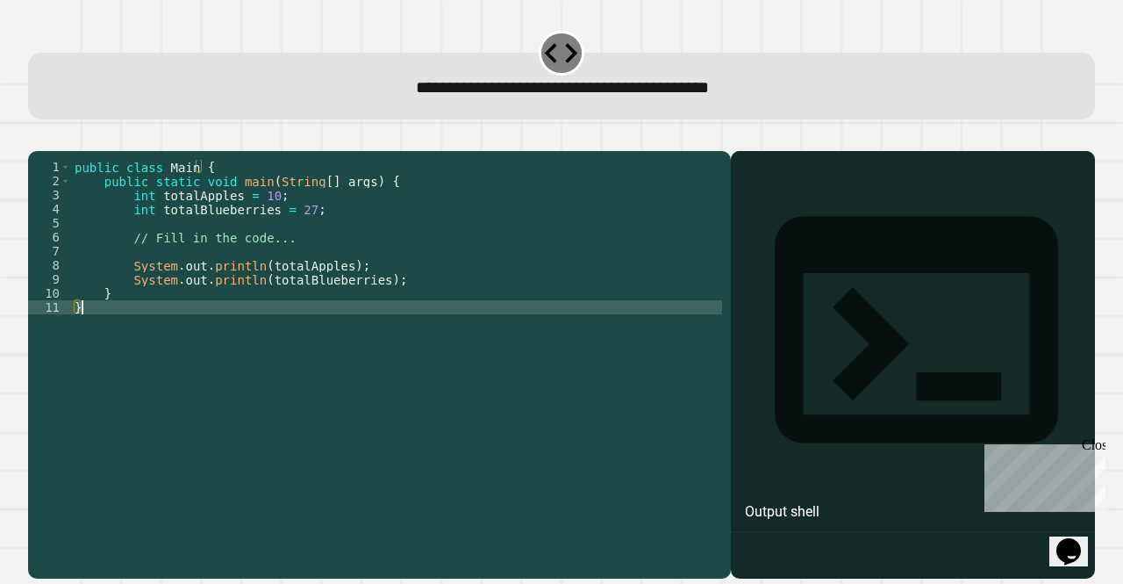
click at [358, 327] on div "public class Main { public static void main ( String [ ] args ) { int totalAppl…" at bounding box center [396, 342] width 651 height 365
click at [366, 379] on div "public class Main { public static void main ( String [ ] args ) { int totalAppl…" at bounding box center [396, 342] width 651 height 365
type textarea "*"
click at [37, 137] on icon "button" at bounding box center [37, 137] width 0 height 0
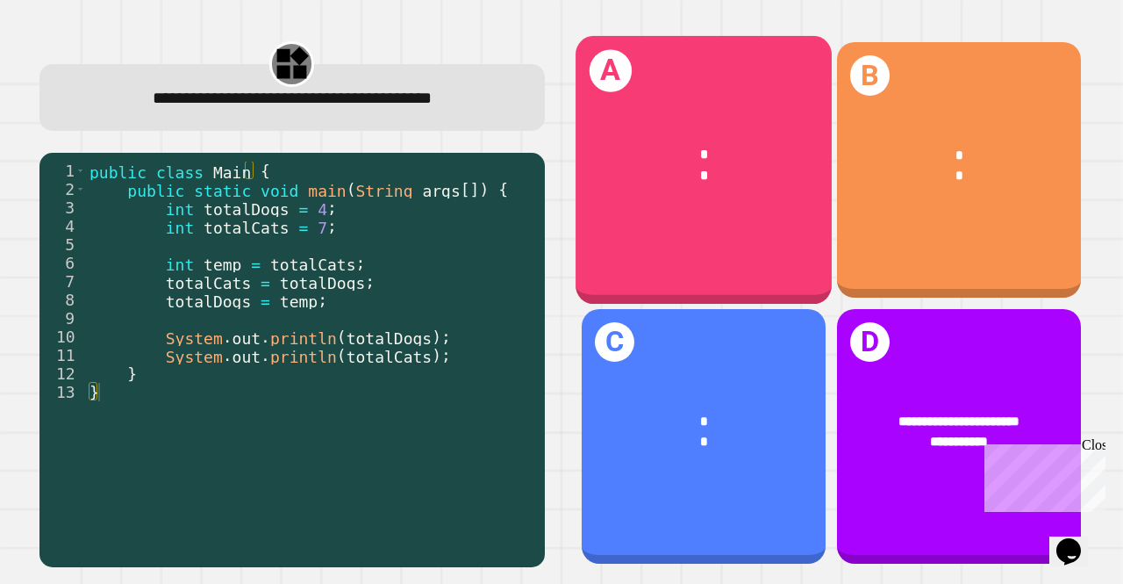
click at [634, 210] on div "A * *" at bounding box center [704, 170] width 256 height 268
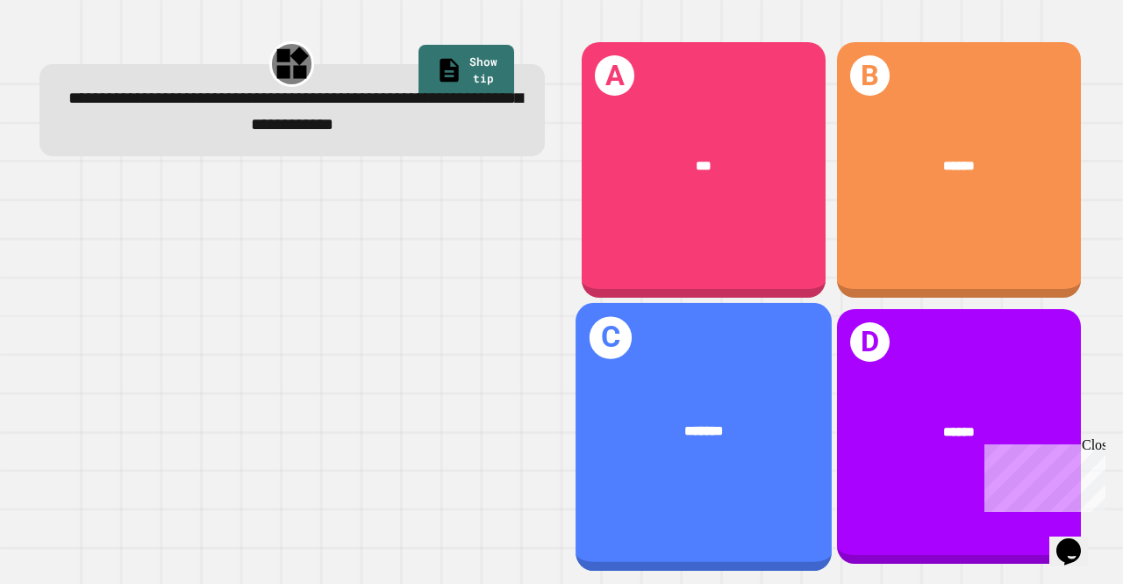
click at [709, 341] on div "C *******" at bounding box center [704, 436] width 256 height 268
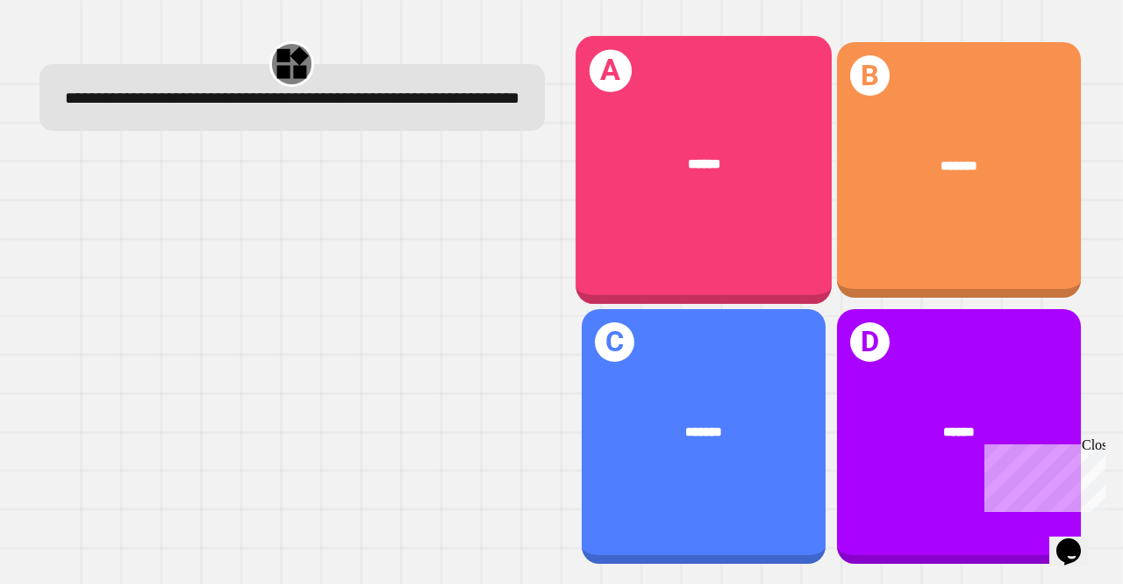
click at [701, 197] on div "A ******" at bounding box center [704, 170] width 256 height 268
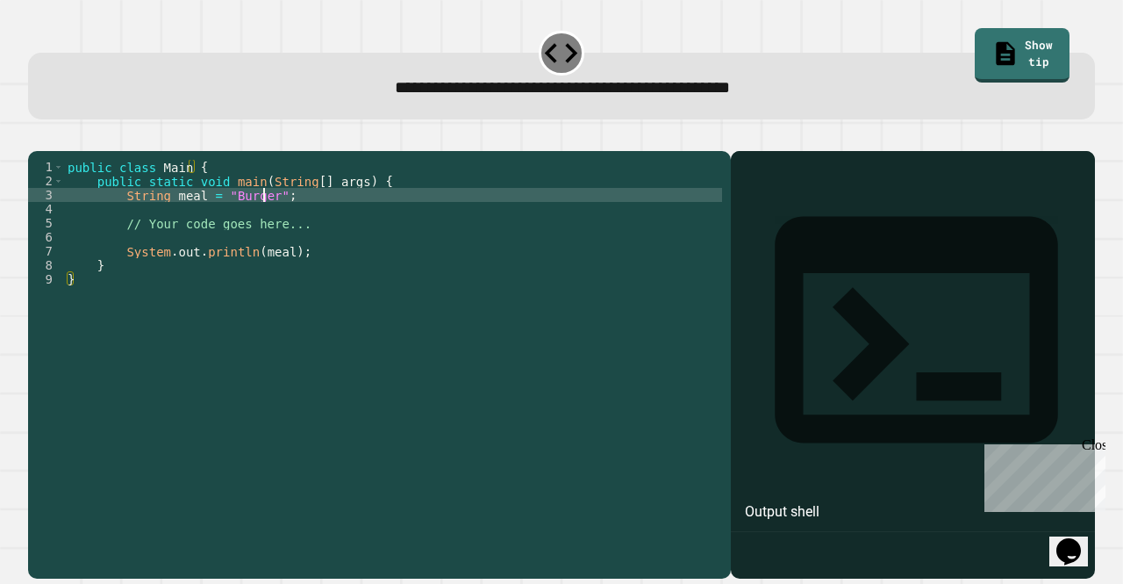
click at [263, 225] on div "public class Main { public static void main ( String [ ] args ) { String meal =…" at bounding box center [393, 342] width 658 height 365
click at [226, 223] on div "public class Main { public static void main ( String [ ] args ) { String meal =…" at bounding box center [393, 342] width 658 height 365
type textarea "**********"
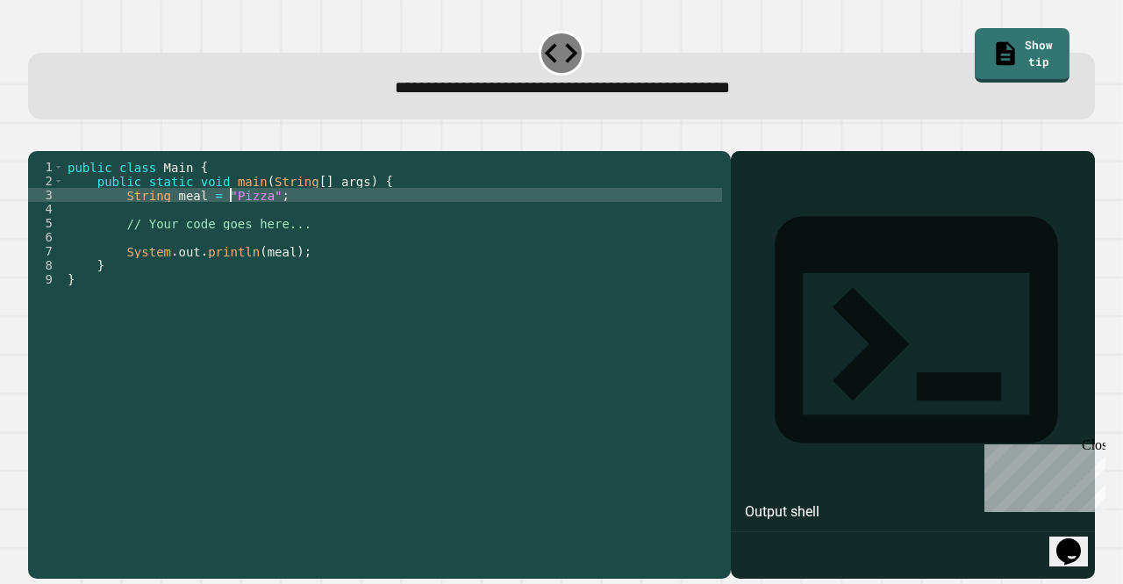
click at [37, 137] on icon "button" at bounding box center [37, 137] width 0 height 0
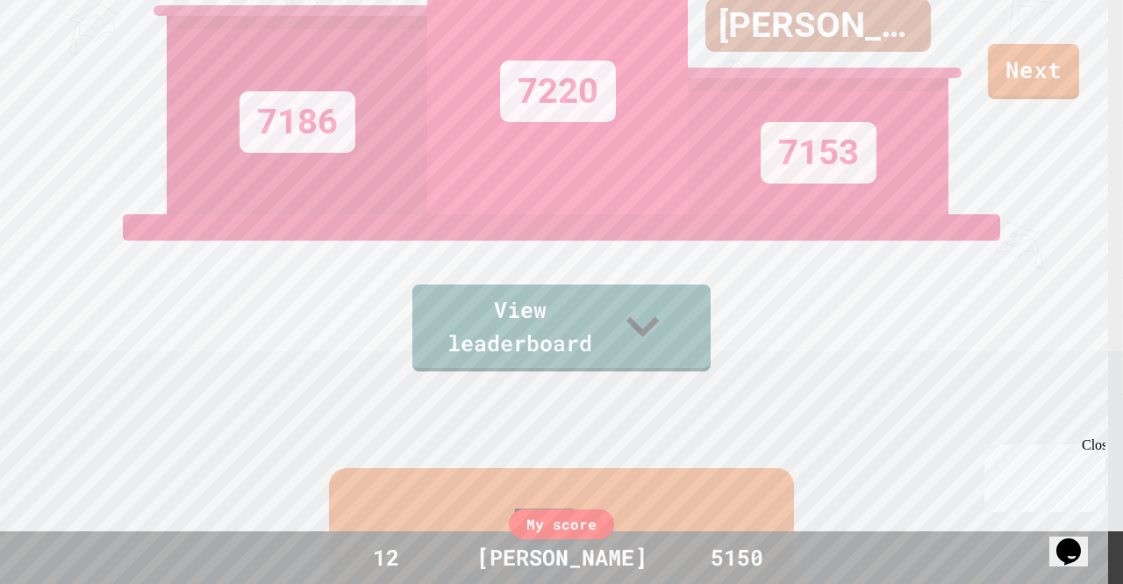
click at [645, 315] on link "View leaderboard" at bounding box center [562, 327] width 298 height 87
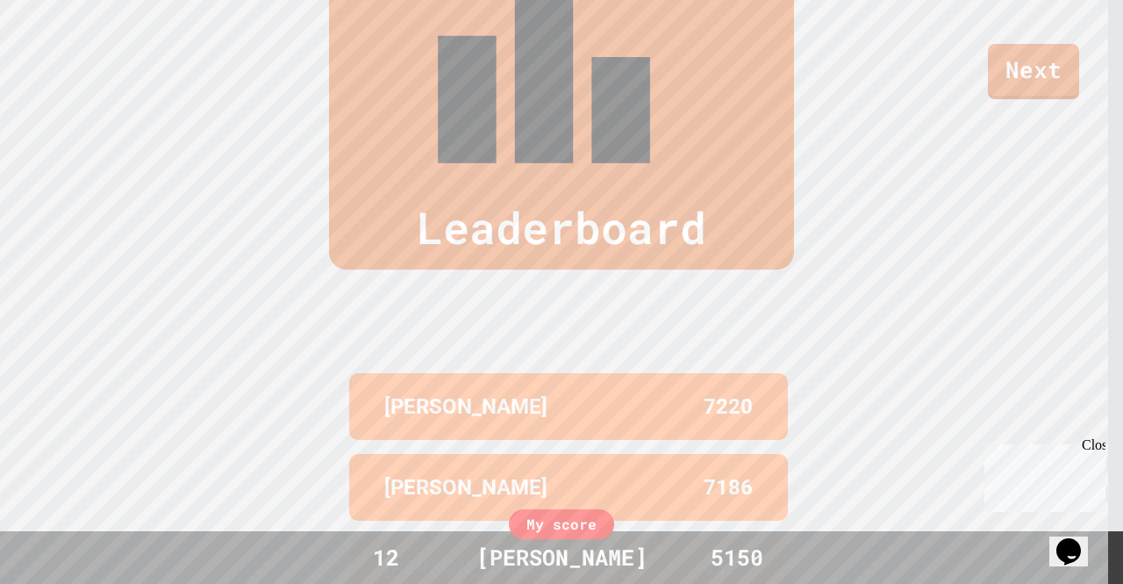
scroll to position [731, 0]
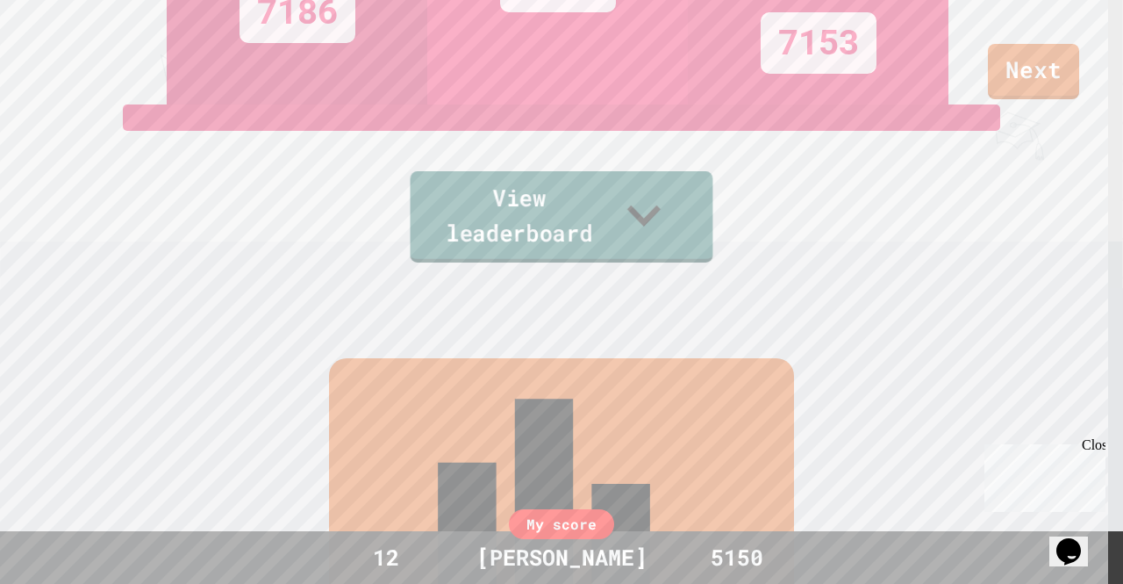
click at [657, 209] on icon at bounding box center [644, 215] width 67 height 69
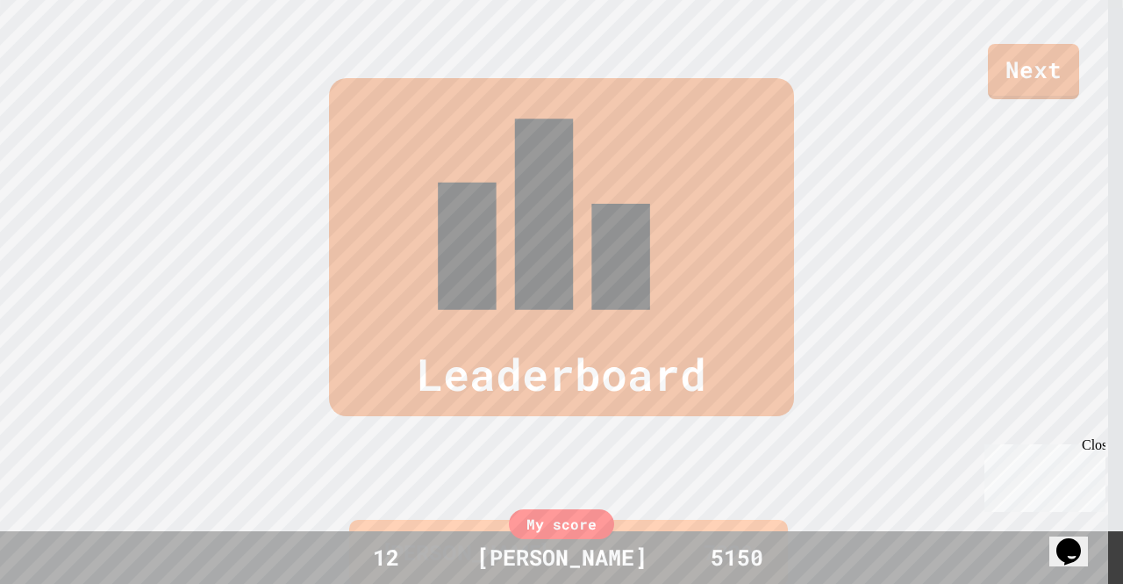
scroll to position [577, 0]
click at [697, 110] on div "Leaderboard" at bounding box center [561, 246] width 465 height 338
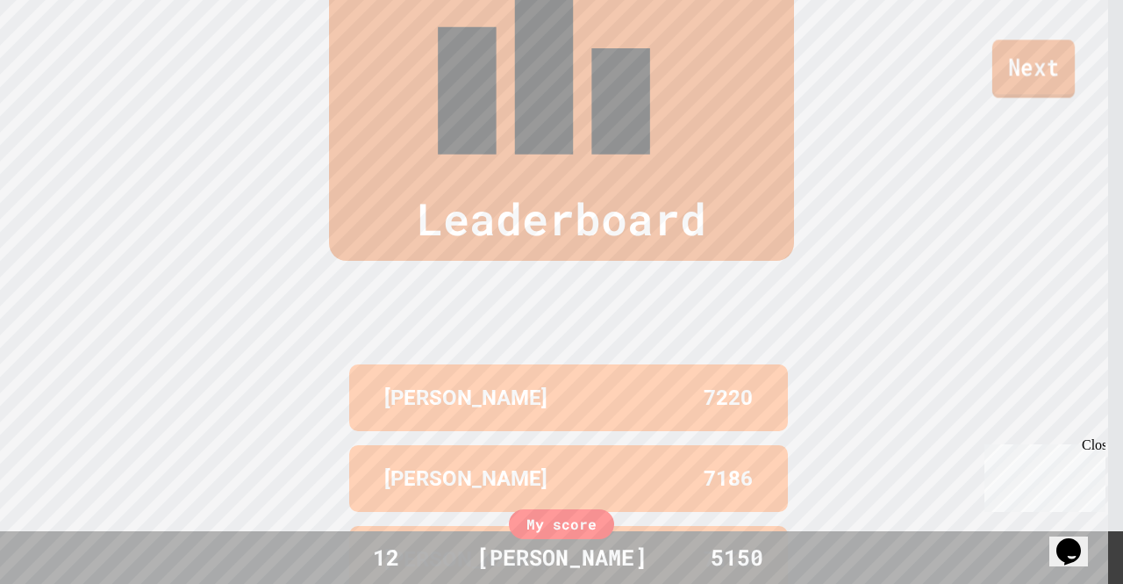
click at [1047, 61] on link "Next" at bounding box center [1034, 68] width 83 height 58
